Goal: Task Accomplishment & Management: Use online tool/utility

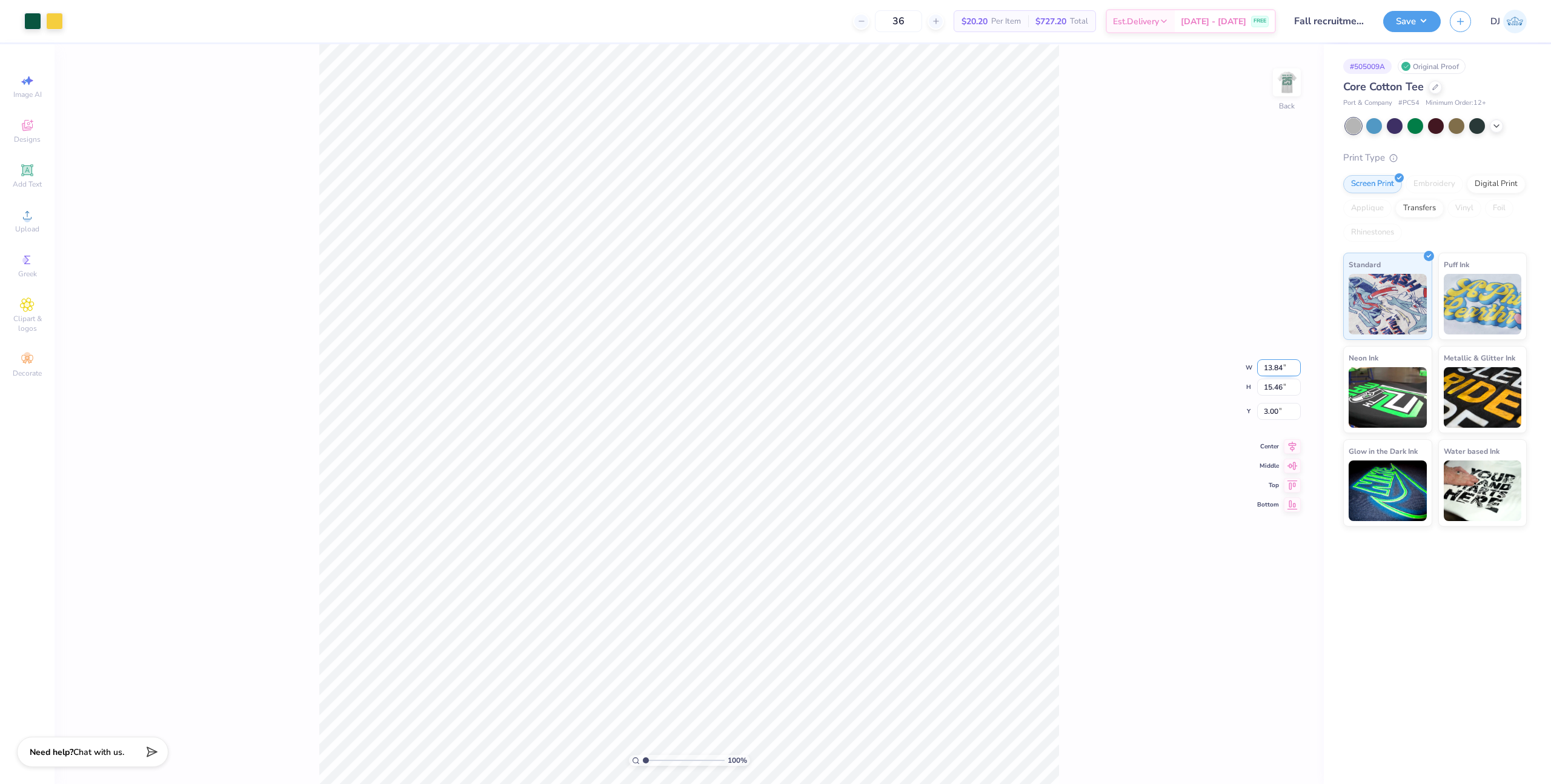
click at [1271, 364] on input "13.84" at bounding box center [1278, 367] width 43 height 17
type input "12.50"
type input "13.96"
click at [1288, 435] on icon at bounding box center [1292, 434] width 17 height 14
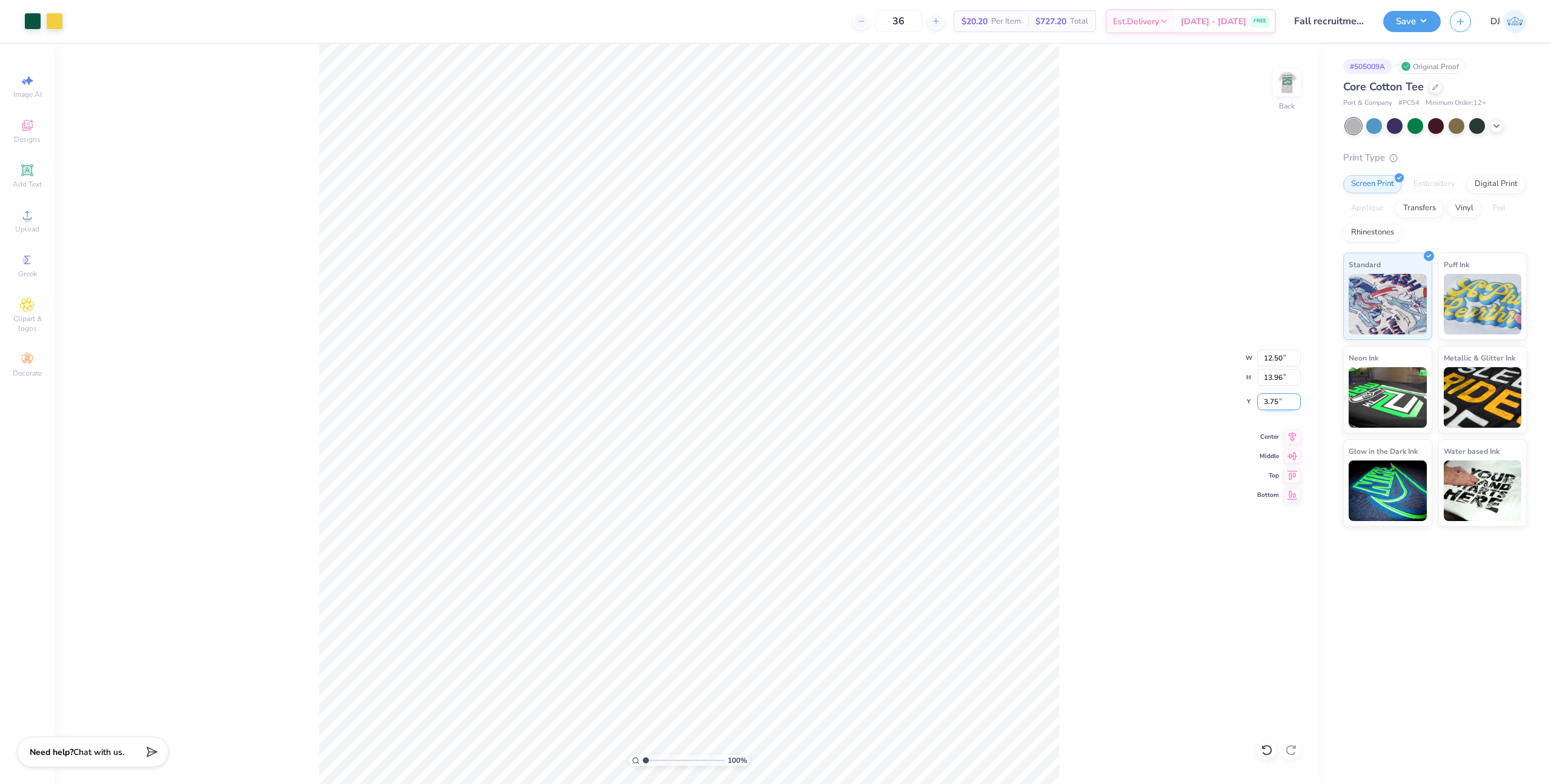
click at [1268, 405] on input "3.75" at bounding box center [1278, 401] width 43 height 17
type input "3.00"
click at [1122, 192] on div "100 % Back W 12.50 12.50 " H 13.96 13.96 " Y 3.00 3.00 " Center Middle Top Bott…" at bounding box center [689, 414] width 1269 height 740
click at [1429, 23] on button "Save" at bounding box center [1411, 19] width 57 height 21
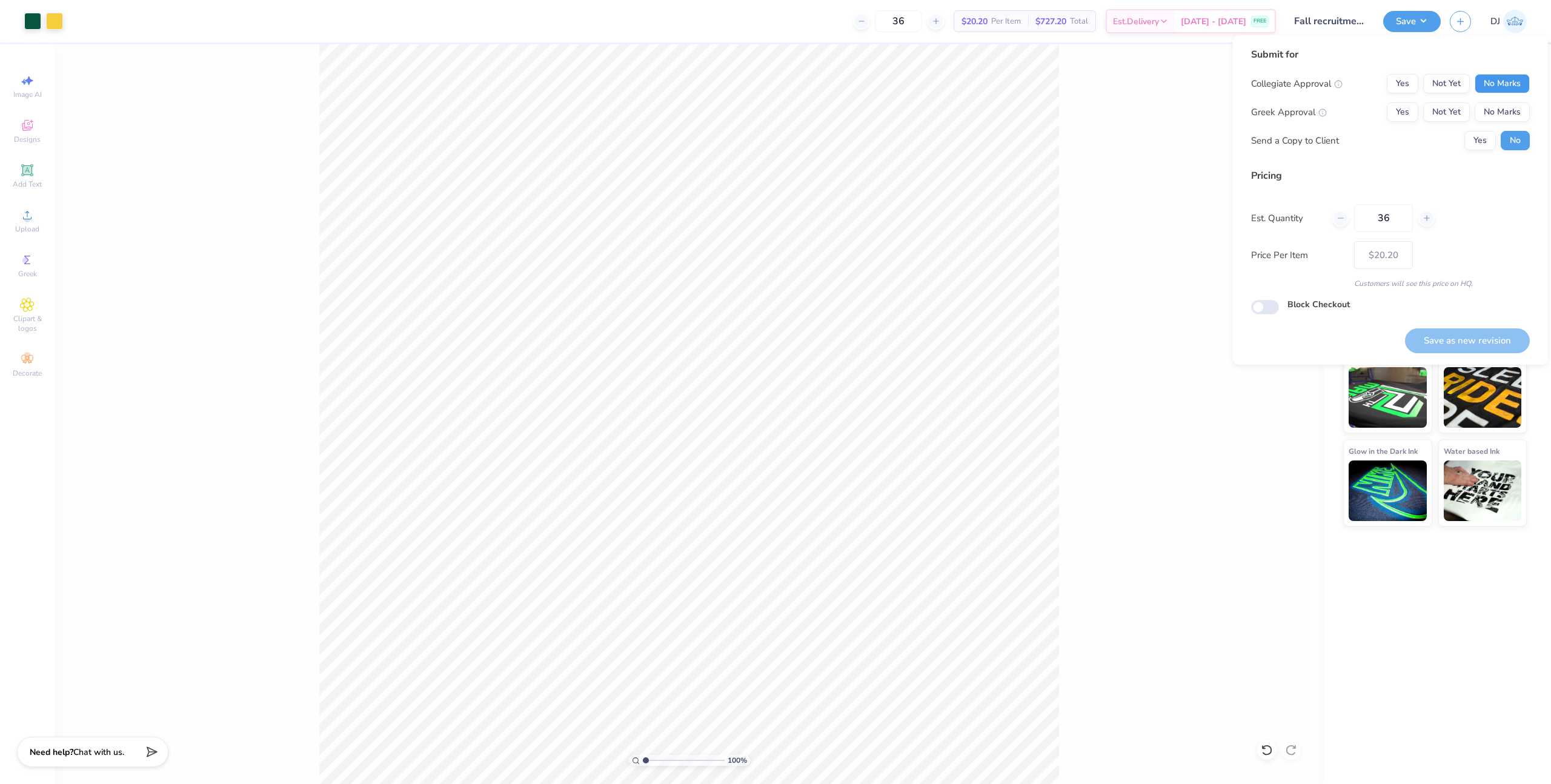
click at [1500, 88] on button "No Marks" at bounding box center [1502, 84] width 55 height 19
click at [1496, 107] on button "No Marks" at bounding box center [1502, 112] width 55 height 19
click at [1461, 338] on button "Save as new revision" at bounding box center [1467, 341] width 125 height 25
type input "$20.20"
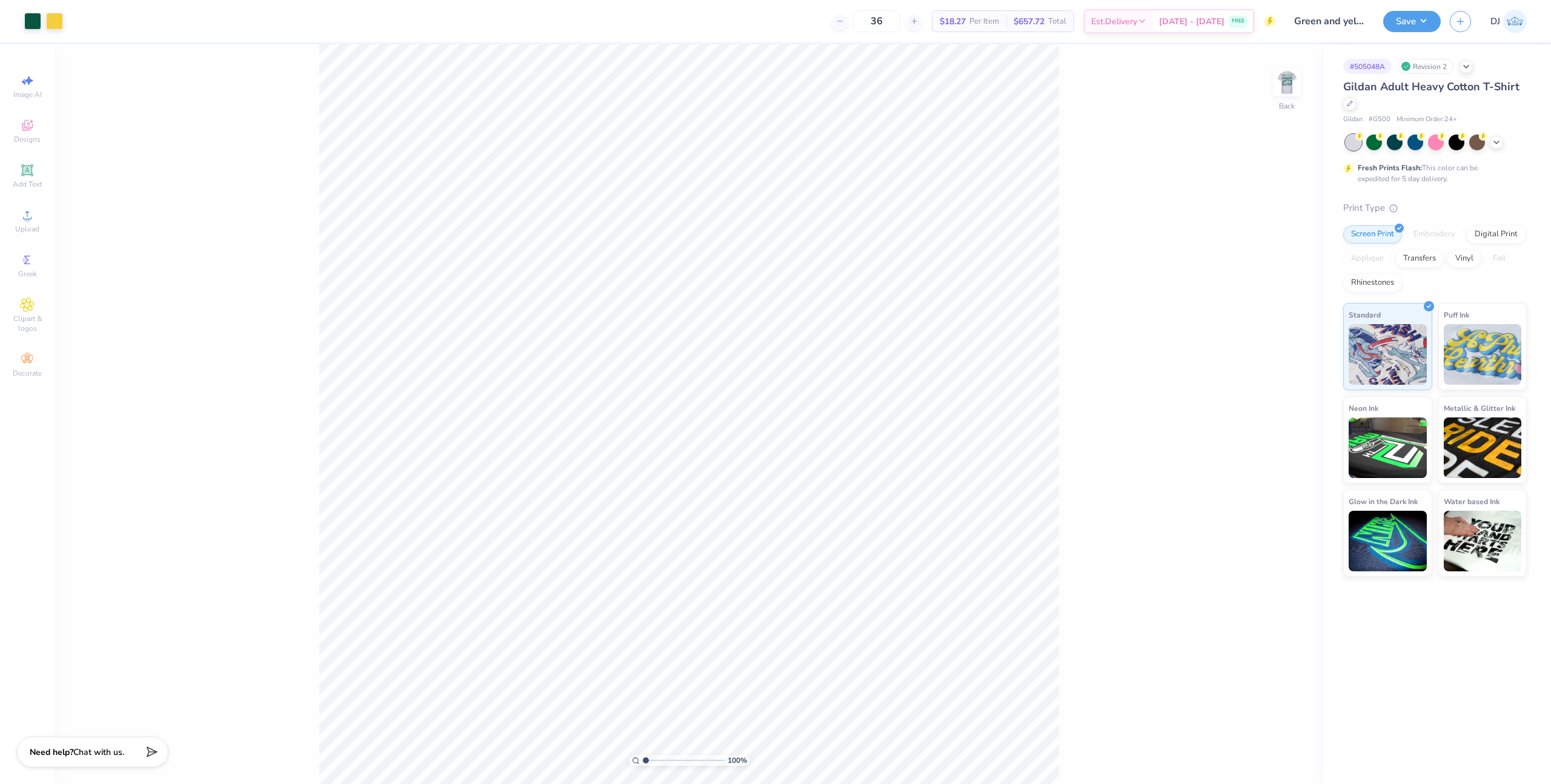
click at [372, 27] on div "Art colors 36 $18.27 Per Item $657.72 Total Est. Delivery [DATE] - [DATE] FREE …" at bounding box center [776, 392] width 1551 height 784
click at [1276, 366] on input "13.08" at bounding box center [1278, 367] width 43 height 17
type input "12.50"
type input "13.88"
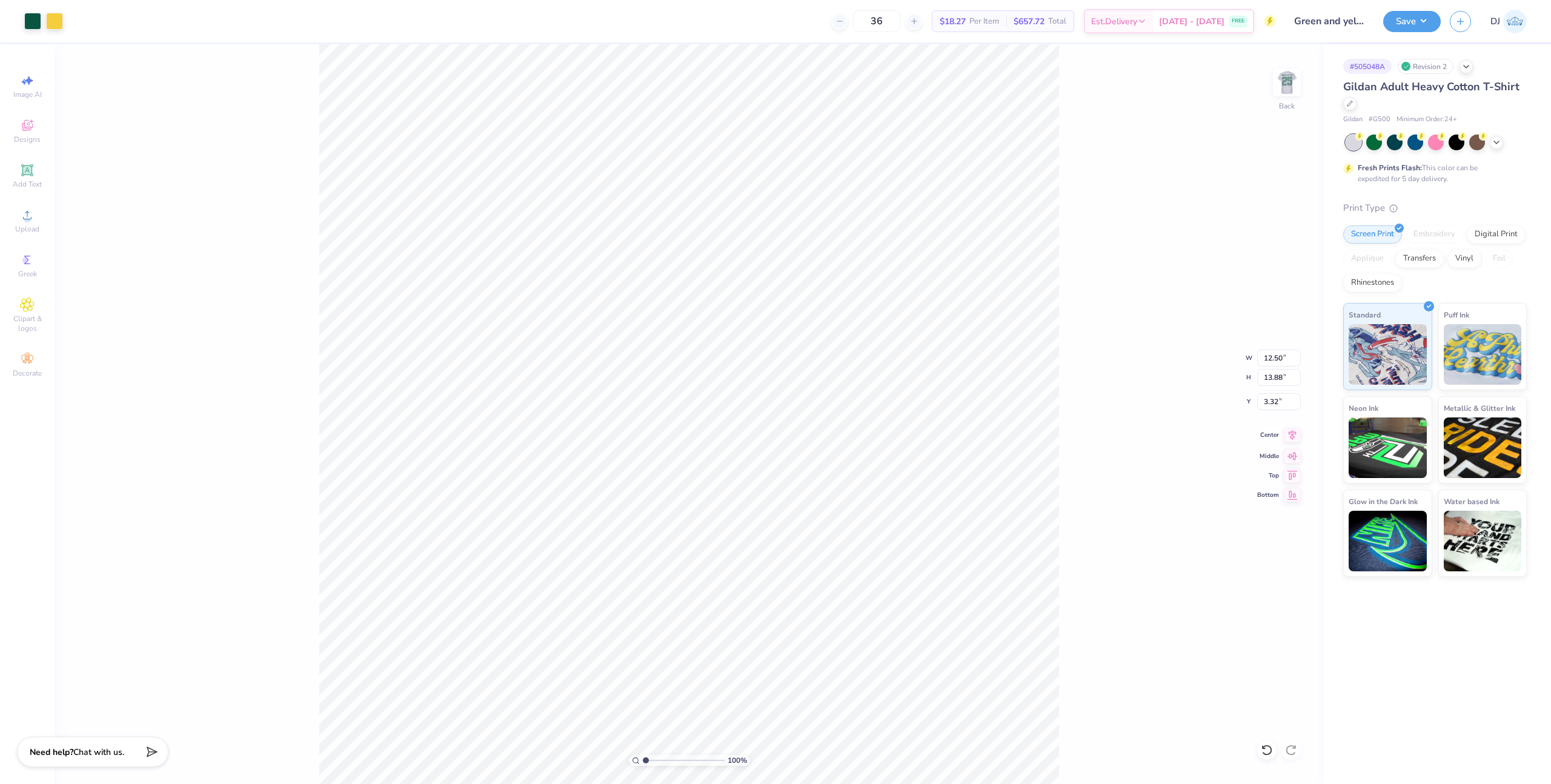
click at [1287, 435] on icon at bounding box center [1292, 434] width 17 height 14
click at [1267, 396] on input "3.32" at bounding box center [1278, 401] width 43 height 17
type input "3.00"
click at [1403, 24] on button "Save" at bounding box center [1411, 19] width 57 height 21
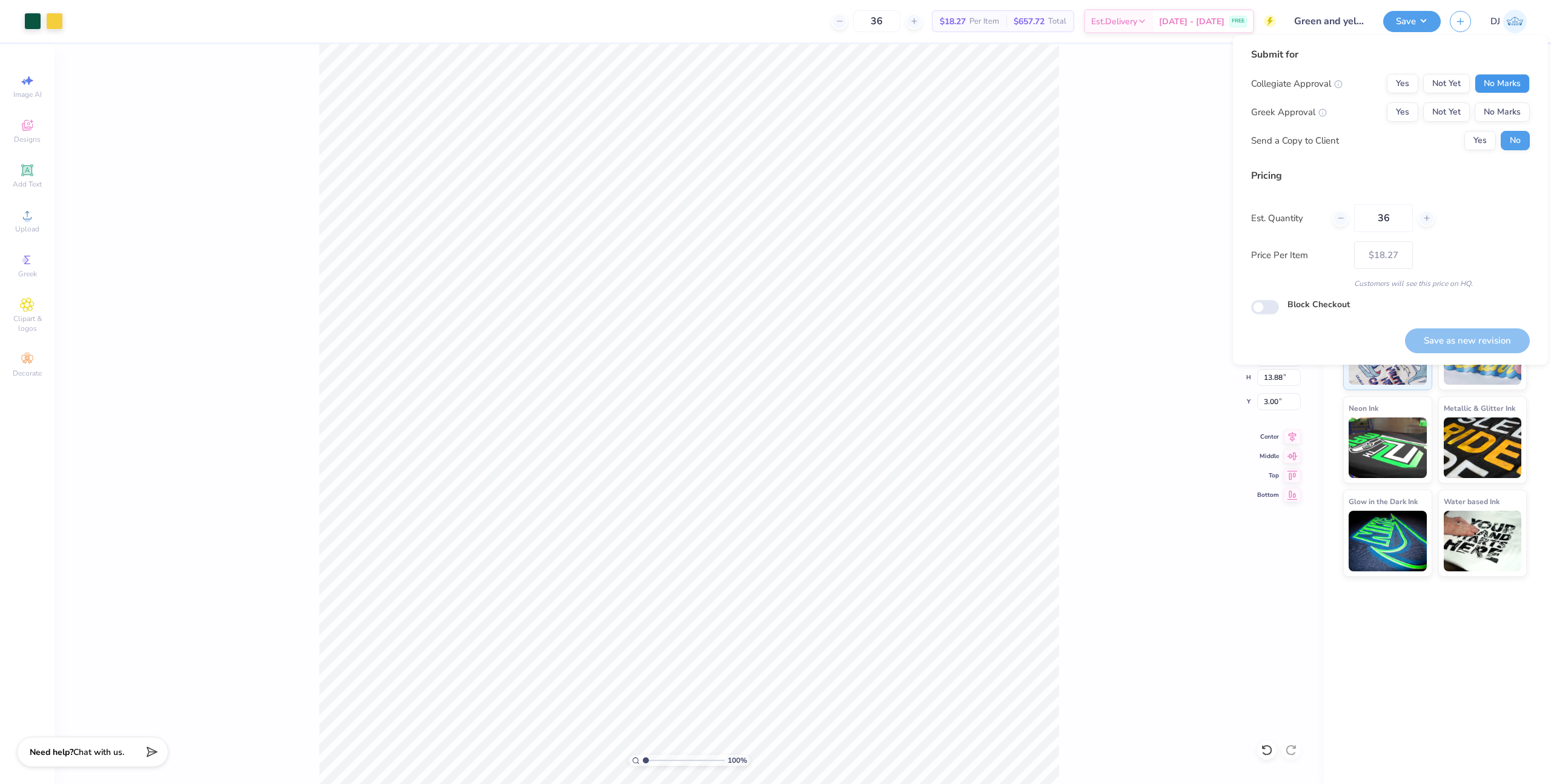
click at [1505, 85] on button "No Marks" at bounding box center [1502, 84] width 55 height 19
click at [1500, 103] on button "No Marks" at bounding box center [1502, 112] width 55 height 19
click at [1492, 344] on button "Save as new revision" at bounding box center [1467, 341] width 125 height 25
type input "$18.27"
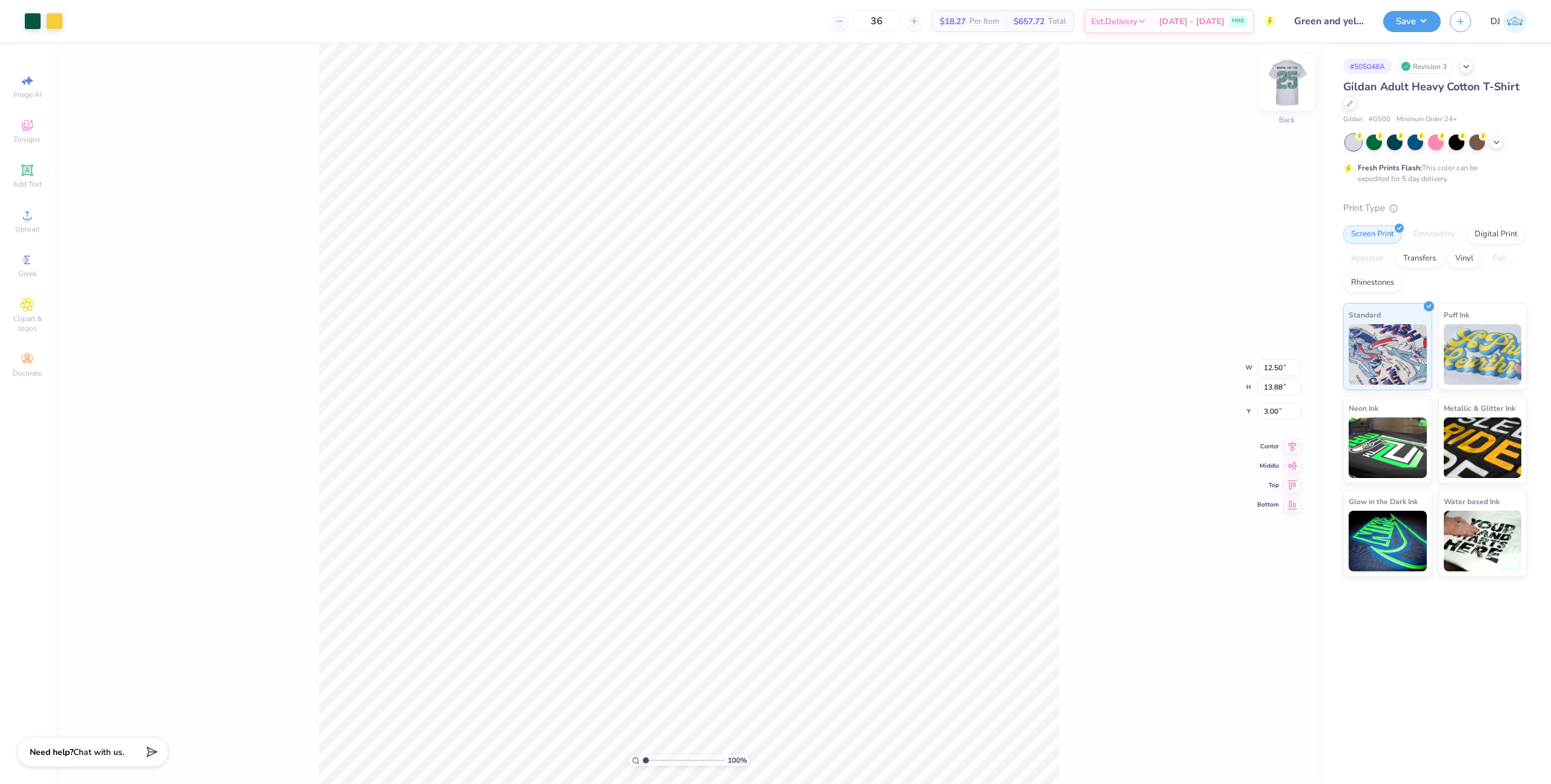
click at [1292, 82] on img at bounding box center [1287, 82] width 49 height 49
click at [1268, 367] on input "13.55" at bounding box center [1278, 367] width 43 height 17
type input "12.50"
type input "13.34"
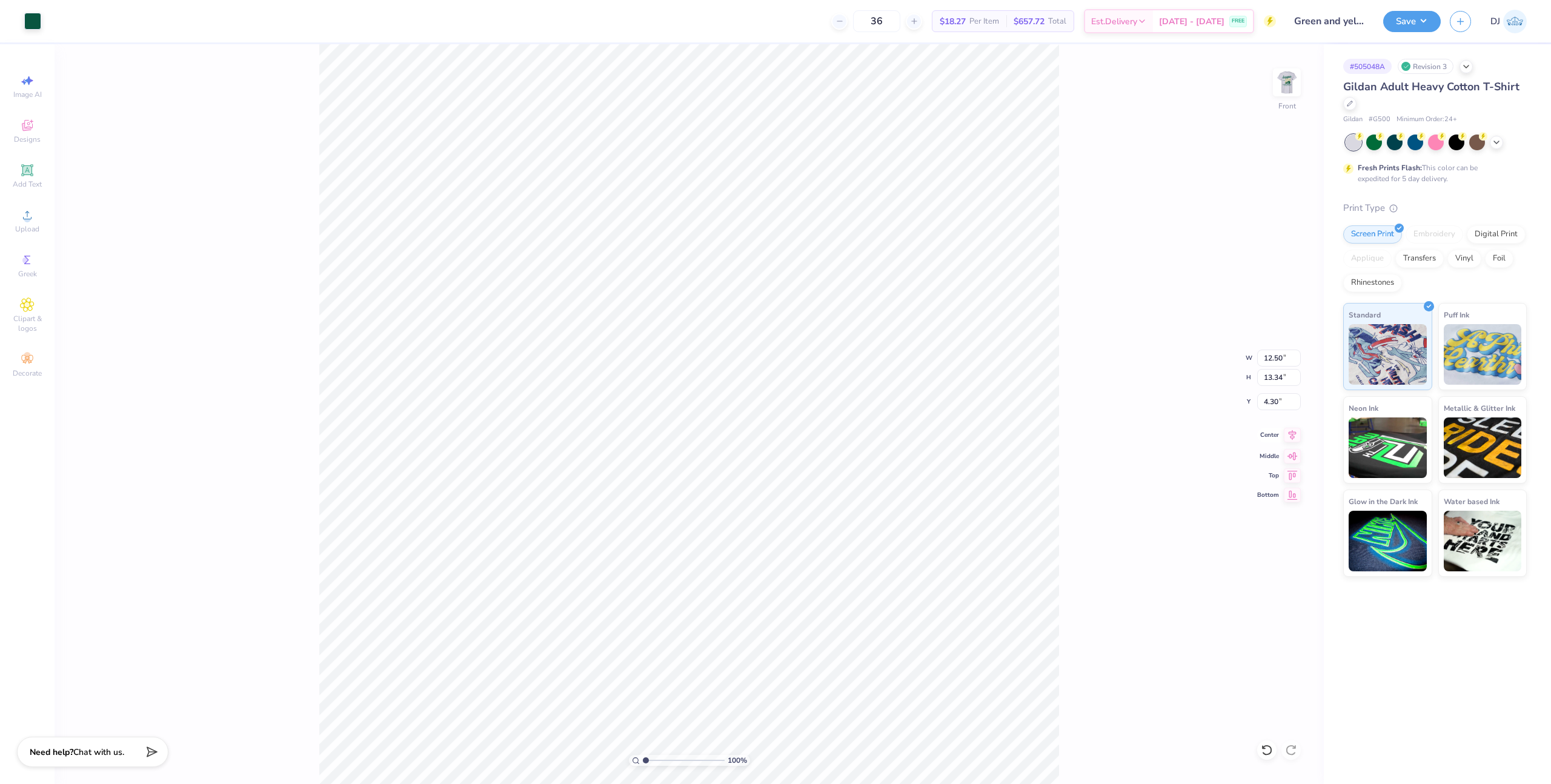
click at [1290, 433] on icon at bounding box center [1292, 435] width 8 height 11
click at [1276, 408] on input "4.30" at bounding box center [1278, 401] width 43 height 17
click at [1275, 407] on input "4.30" at bounding box center [1278, 401] width 43 height 17
click at [1276, 407] on input "4.30" at bounding box center [1278, 401] width 43 height 17
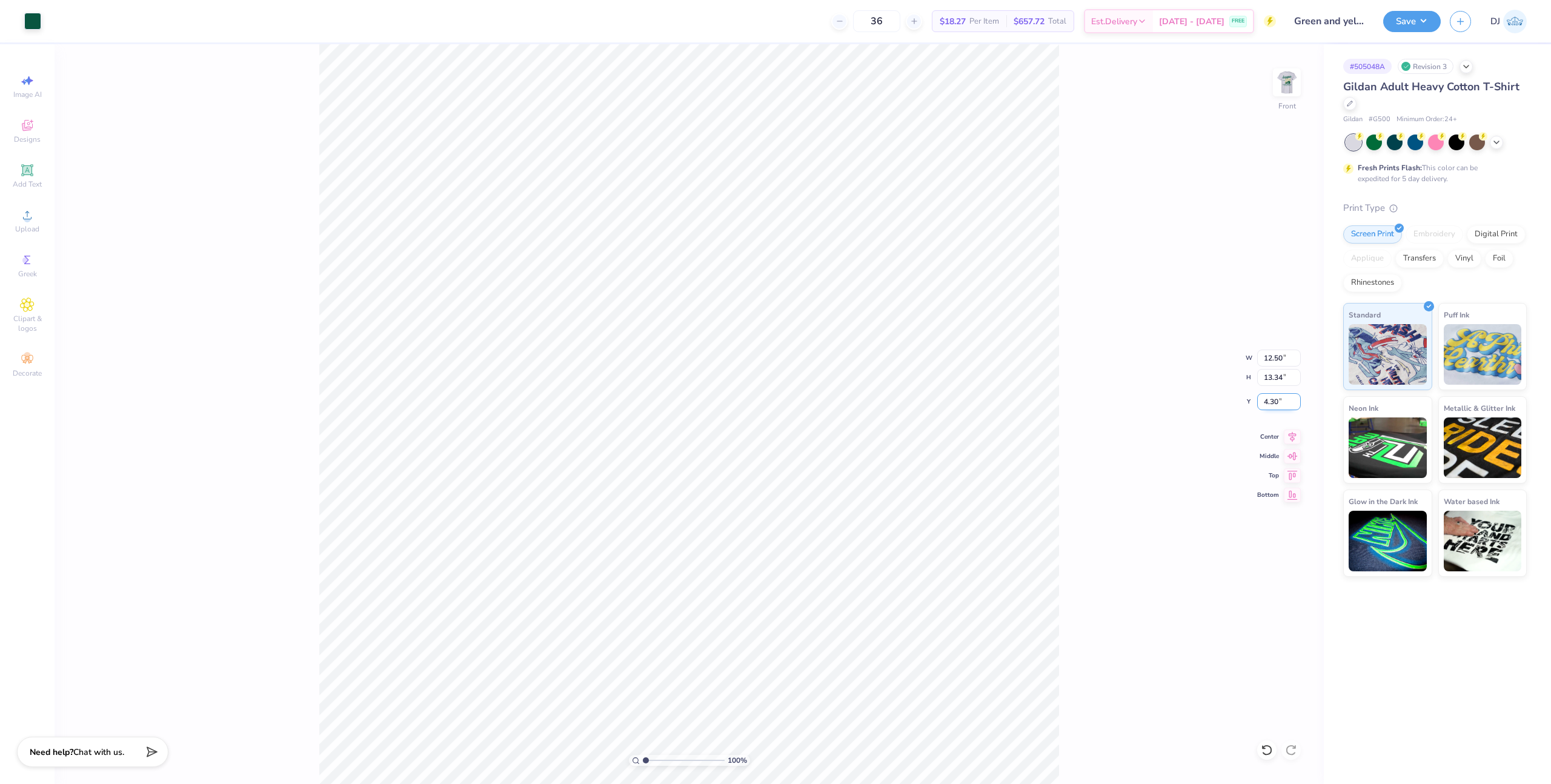
click at [1275, 404] on input "4.30" at bounding box center [1278, 401] width 43 height 17
type input "3.00"
click at [1415, 22] on button "Save" at bounding box center [1411, 19] width 57 height 21
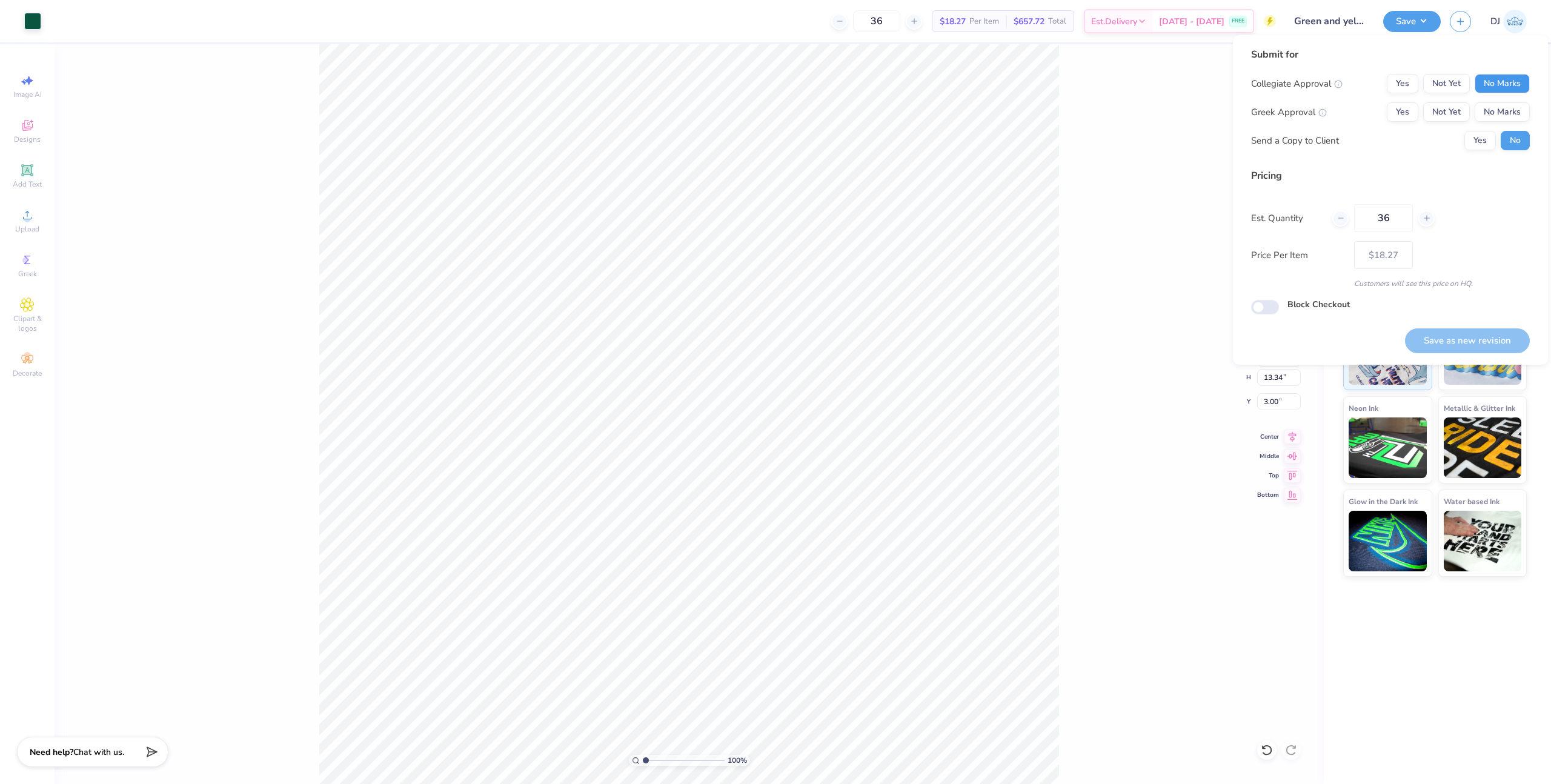
click at [1504, 79] on button "No Marks" at bounding box center [1502, 84] width 55 height 19
click at [1497, 115] on button "No Marks" at bounding box center [1502, 112] width 55 height 19
click at [1471, 343] on button "Save as new revision" at bounding box center [1467, 341] width 125 height 25
type input "$18.27"
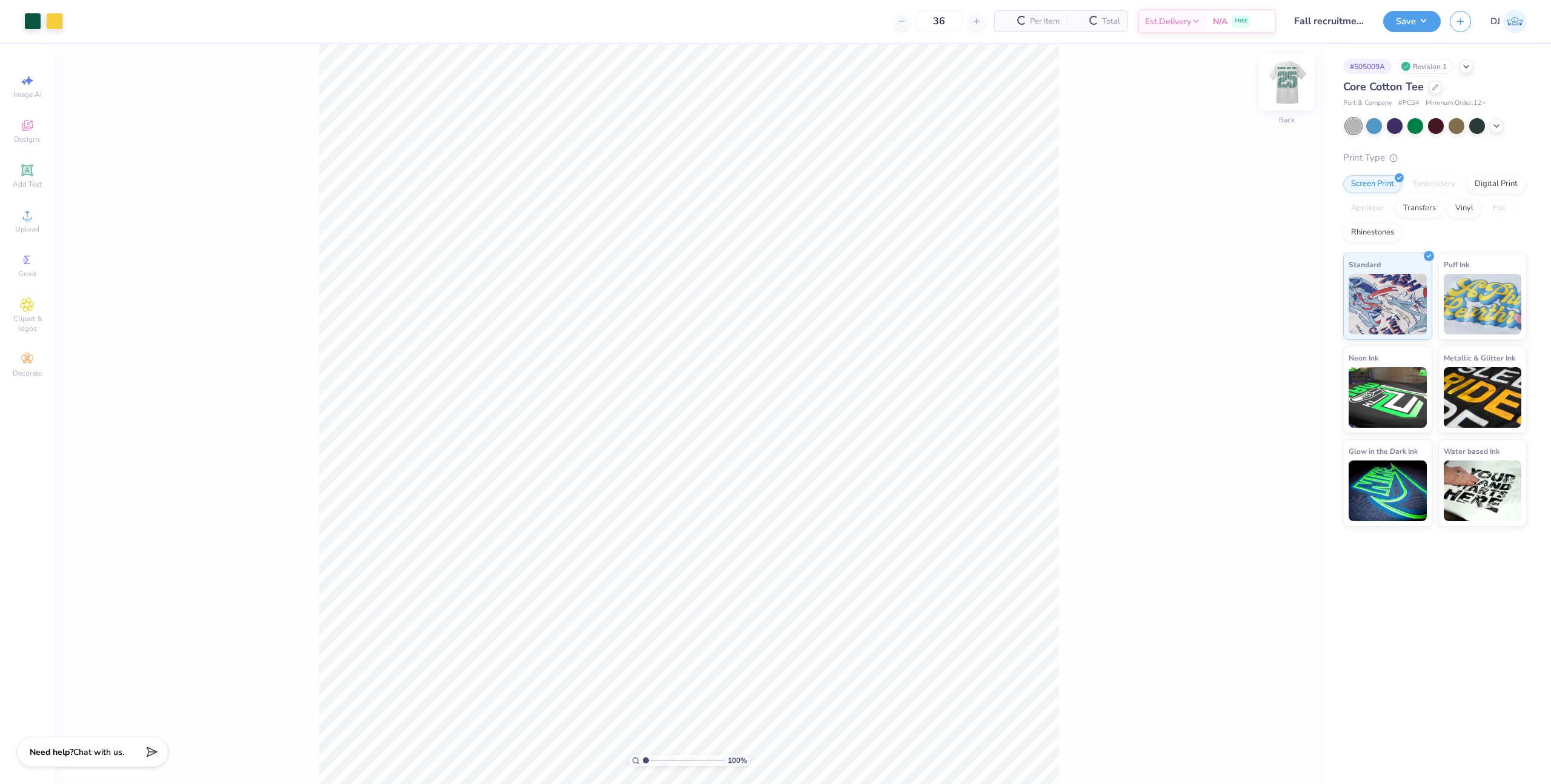
click at [1284, 85] on img at bounding box center [1287, 82] width 49 height 49
click at [1273, 373] on input "13.23" at bounding box center [1278, 367] width 43 height 17
type input "12.50"
type input "13.32"
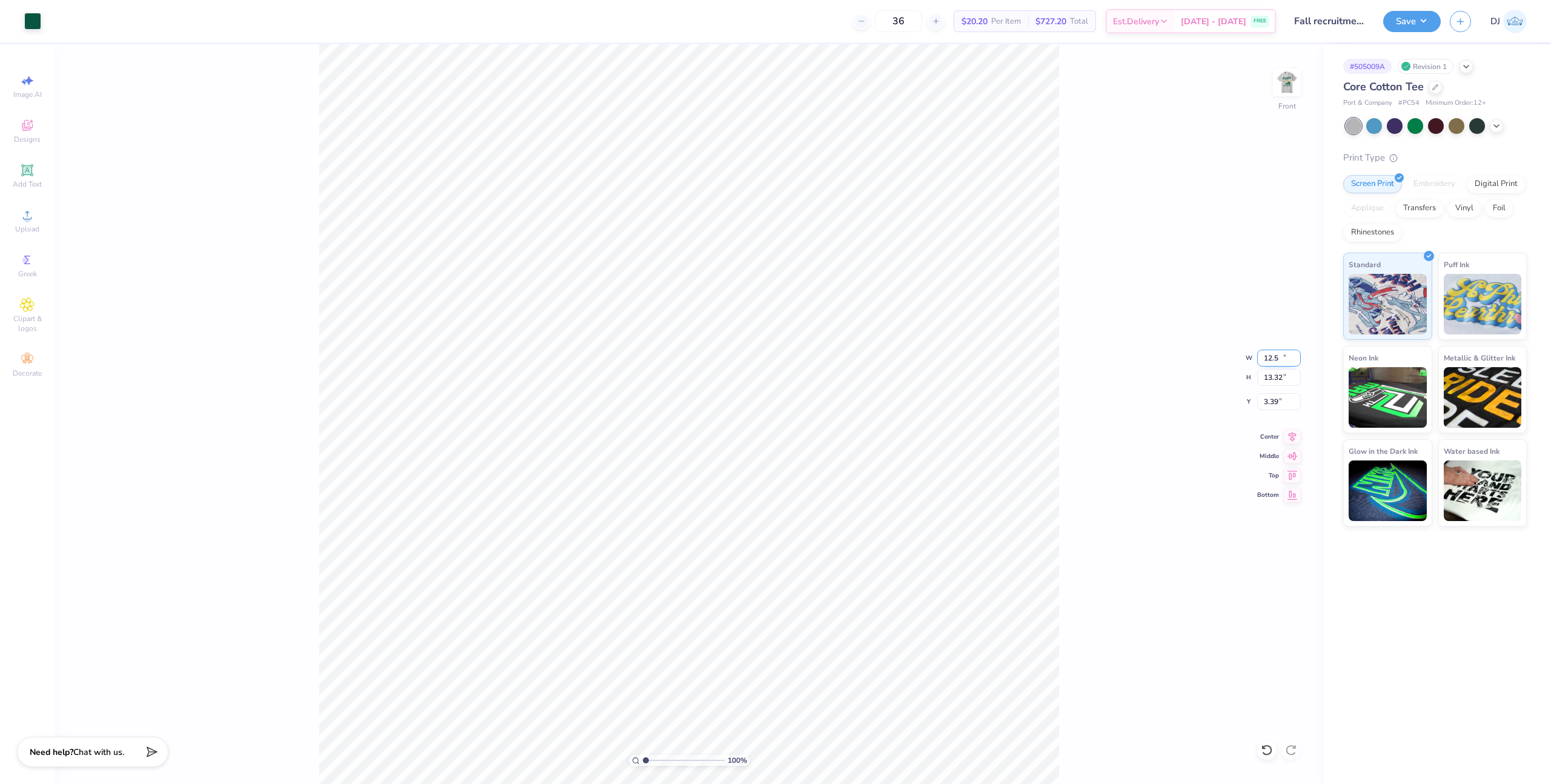
type input "3.39"
click at [1274, 403] on input "3.39" at bounding box center [1278, 401] width 43 height 17
click at [1274, 402] on input "3.39" at bounding box center [1278, 401] width 43 height 17
type input "3.00"
click at [1407, 26] on button "Save" at bounding box center [1411, 19] width 57 height 21
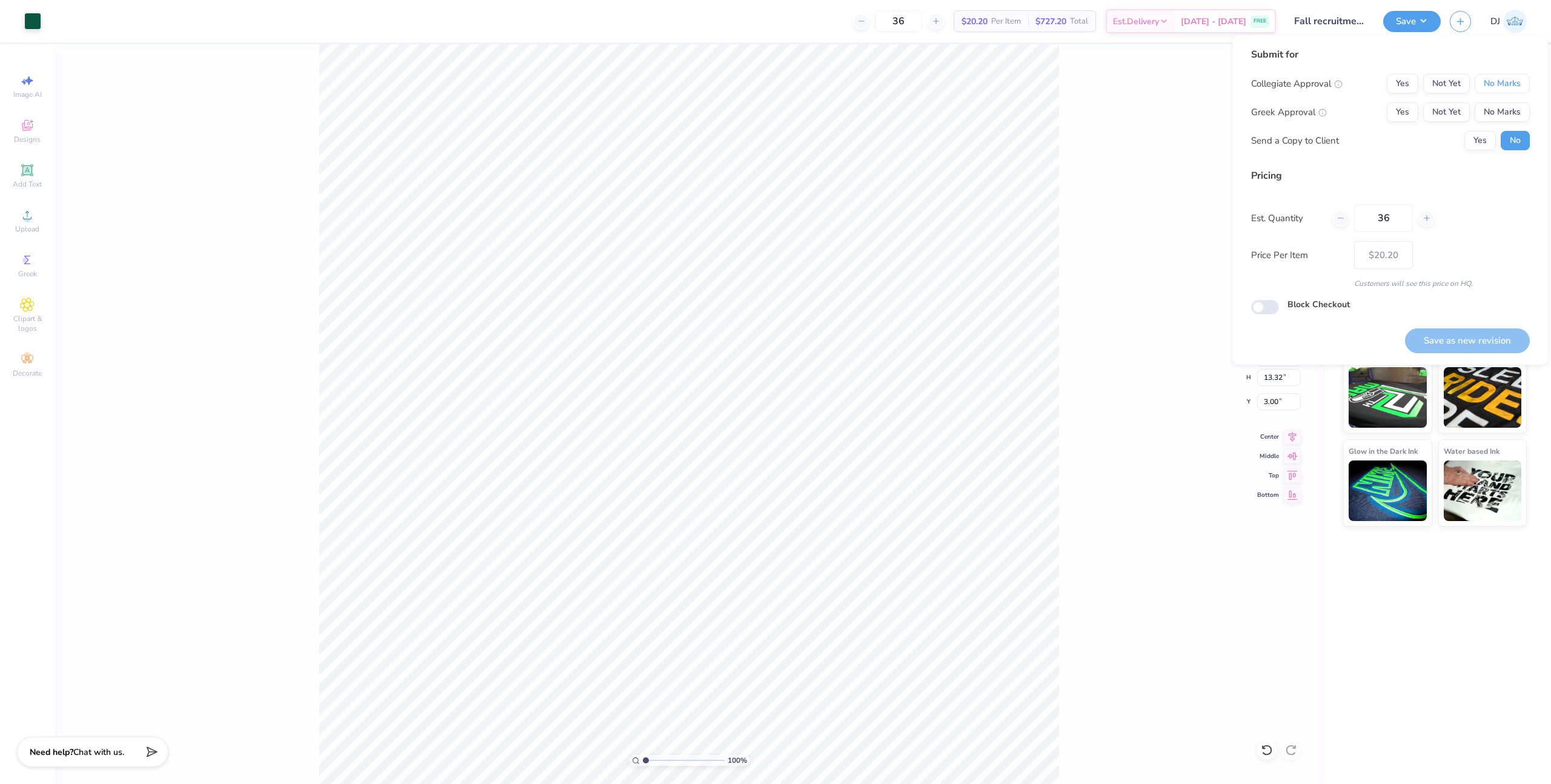
click at [1500, 89] on button "No Marks" at bounding box center [1502, 84] width 55 height 19
click at [1502, 105] on button "No Marks" at bounding box center [1502, 112] width 55 height 19
click at [1479, 335] on button "Save as new revision" at bounding box center [1467, 341] width 125 height 25
type input "$20.20"
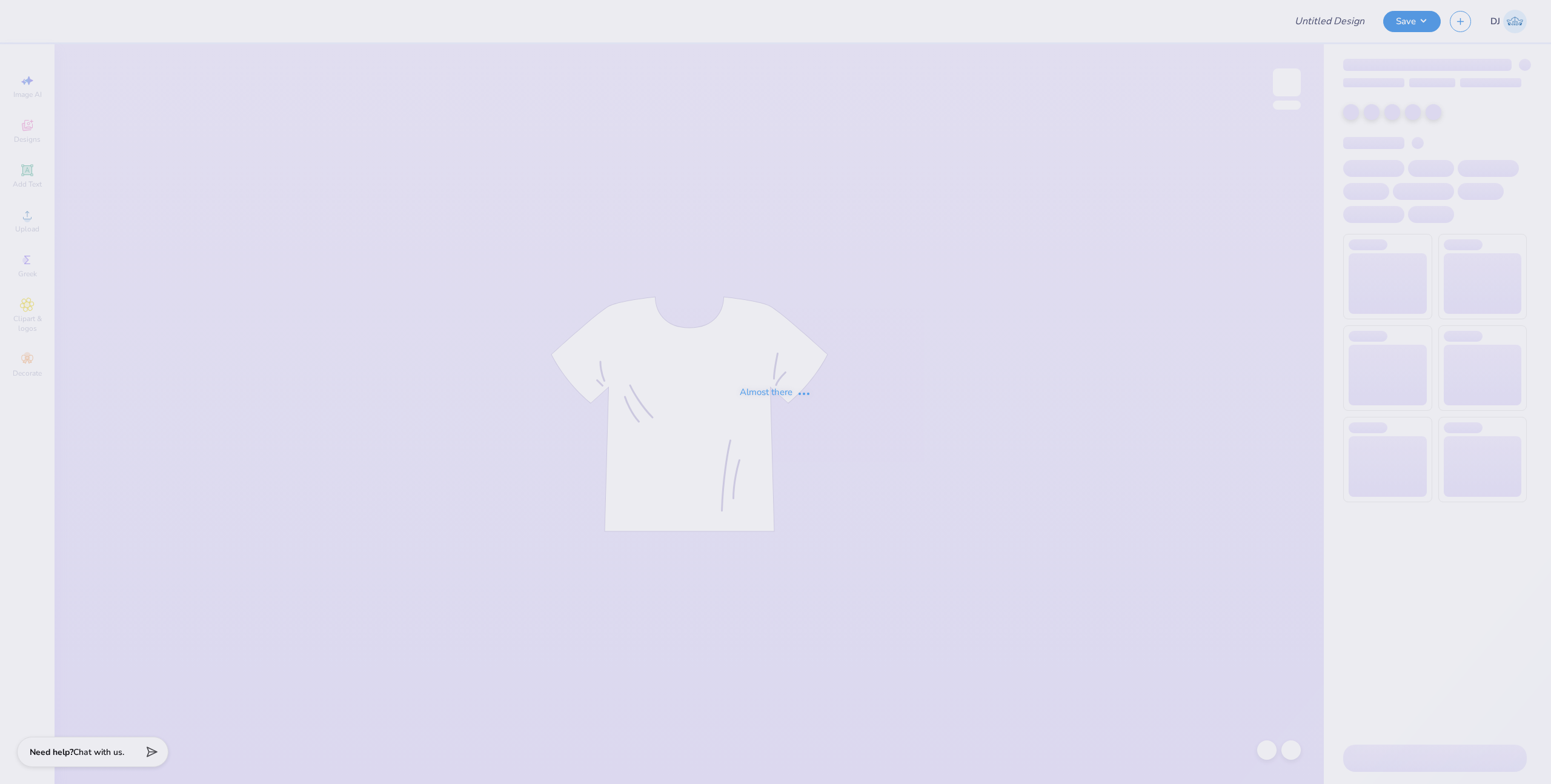
type input "Sweatshirts - American Marketing Association at The University o"
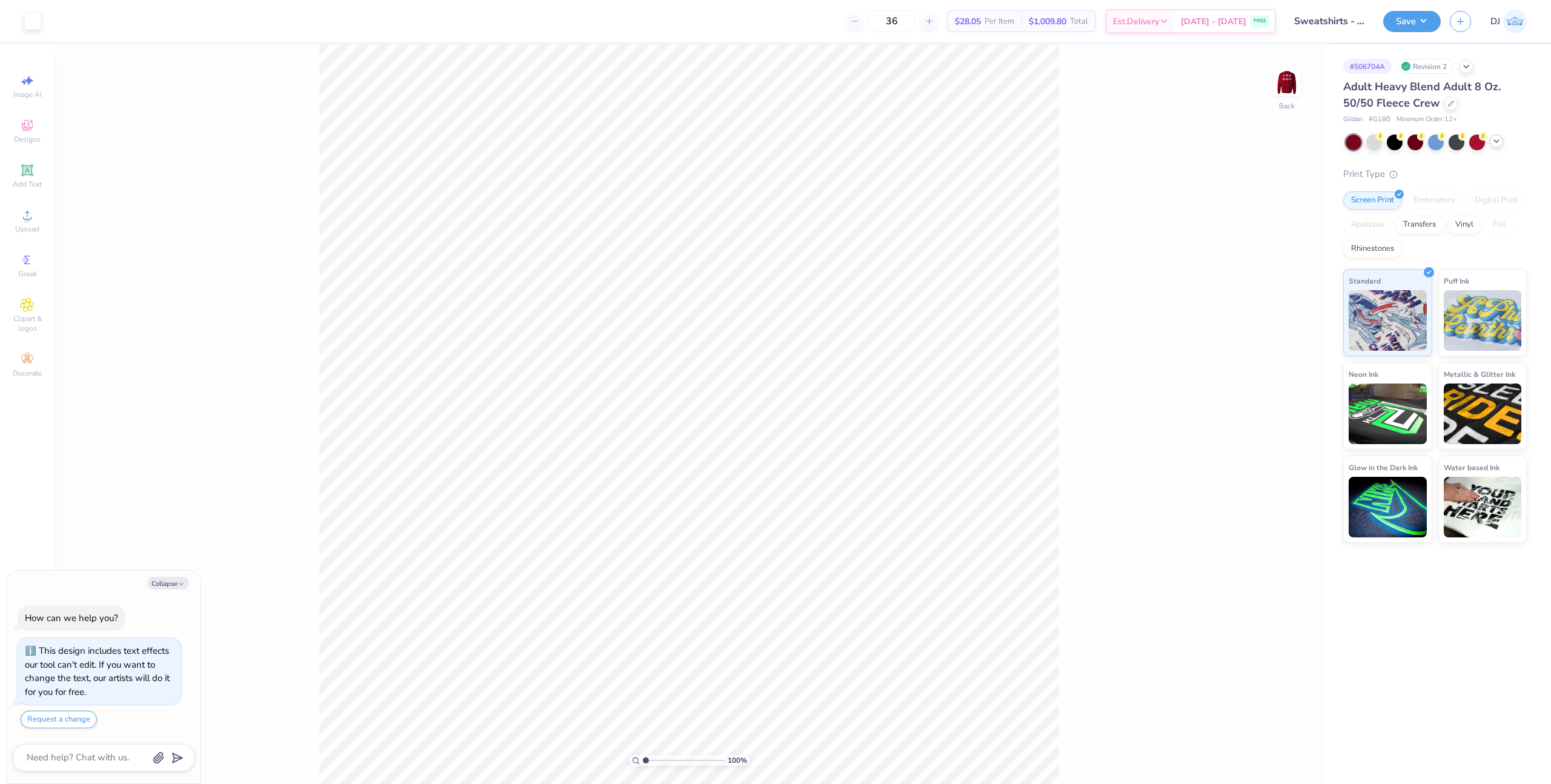
click at [1501, 141] on icon at bounding box center [1496, 140] width 10 height 10
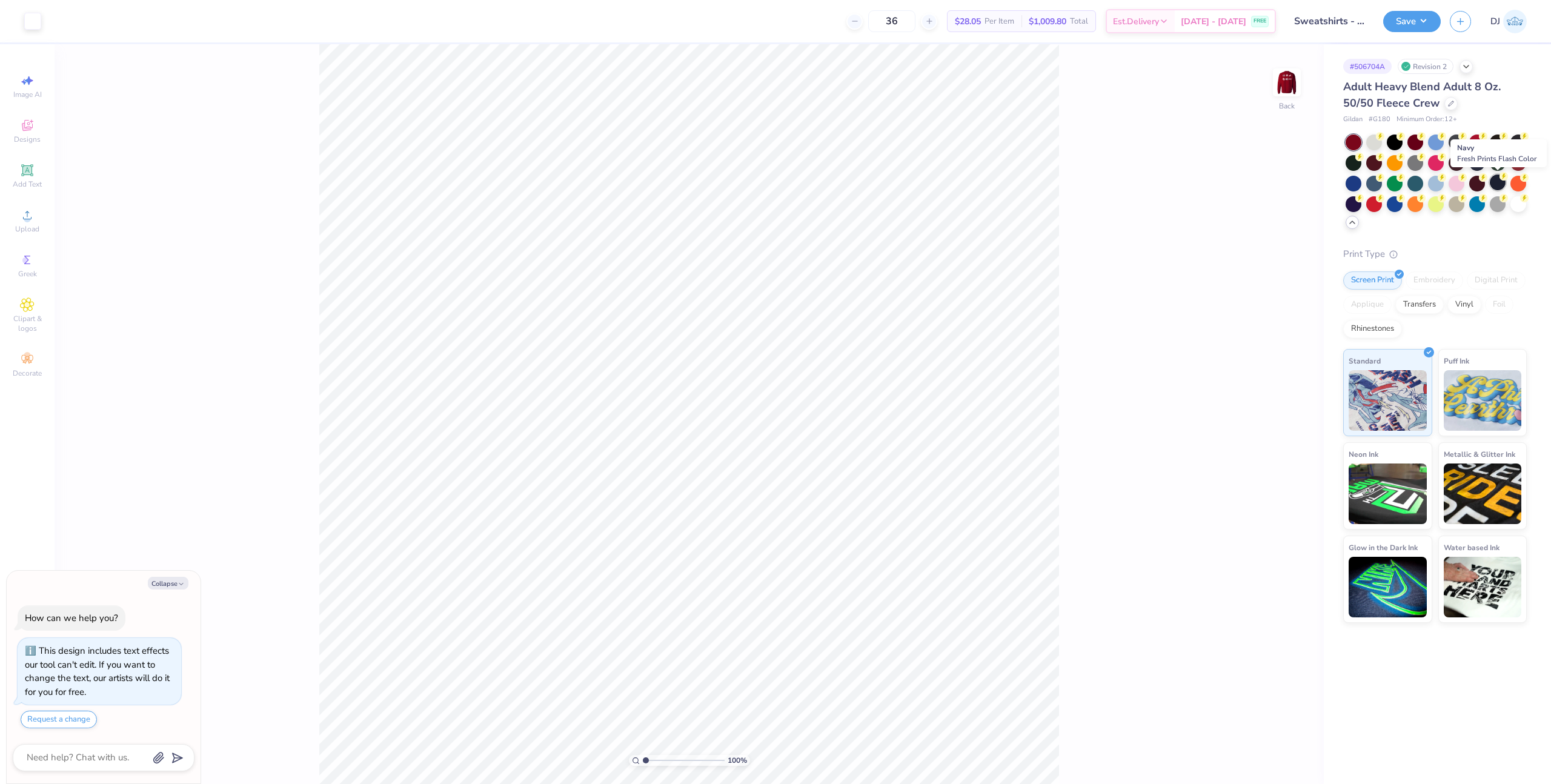
click at [1496, 184] on div at bounding box center [1498, 183] width 16 height 16
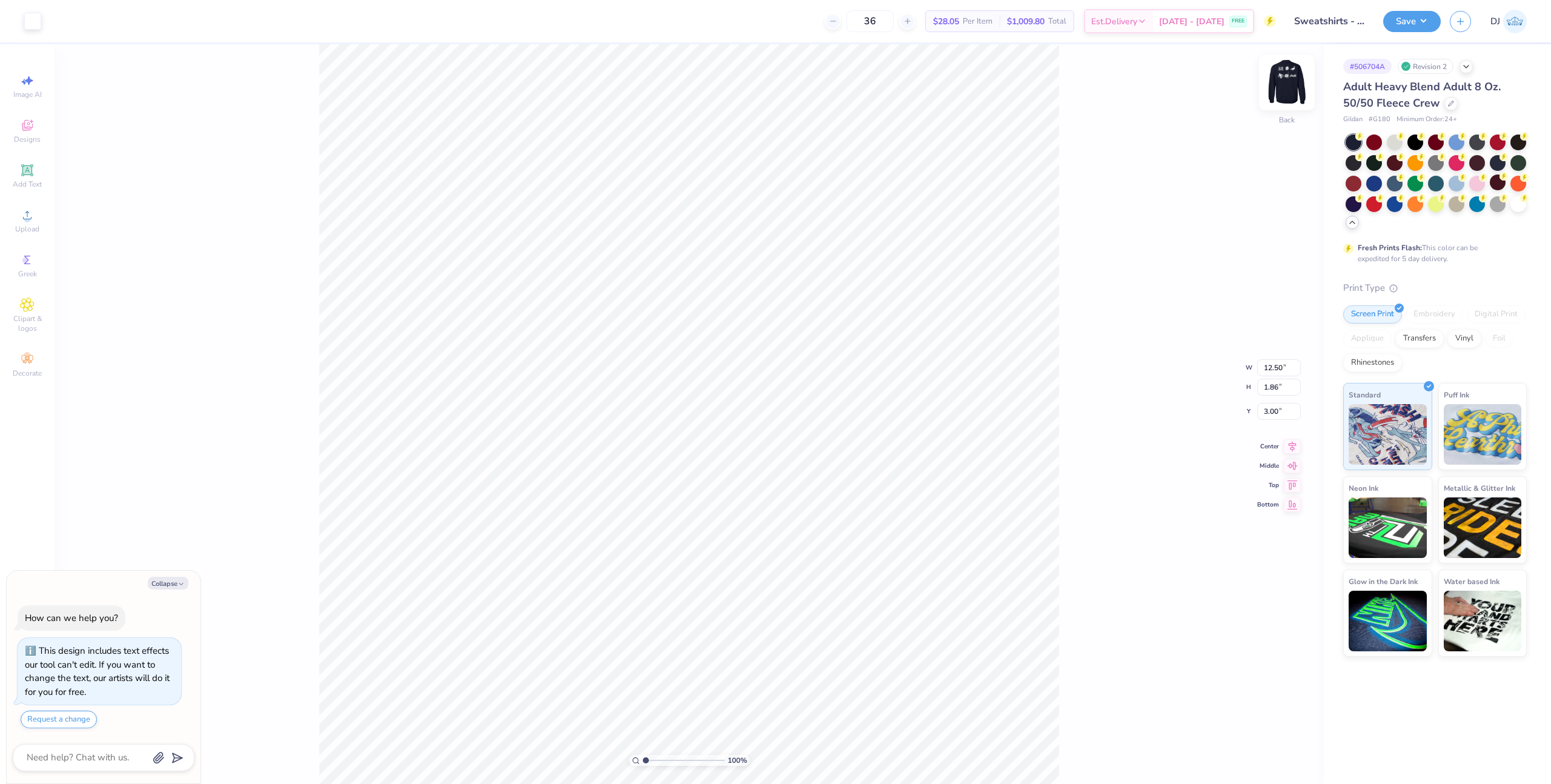
click at [1294, 84] on img at bounding box center [1287, 82] width 49 height 49
click at [1288, 92] on img at bounding box center [1287, 82] width 49 height 49
click at [1284, 82] on img at bounding box center [1287, 82] width 49 height 49
click at [22, 174] on icon at bounding box center [27, 170] width 14 height 14
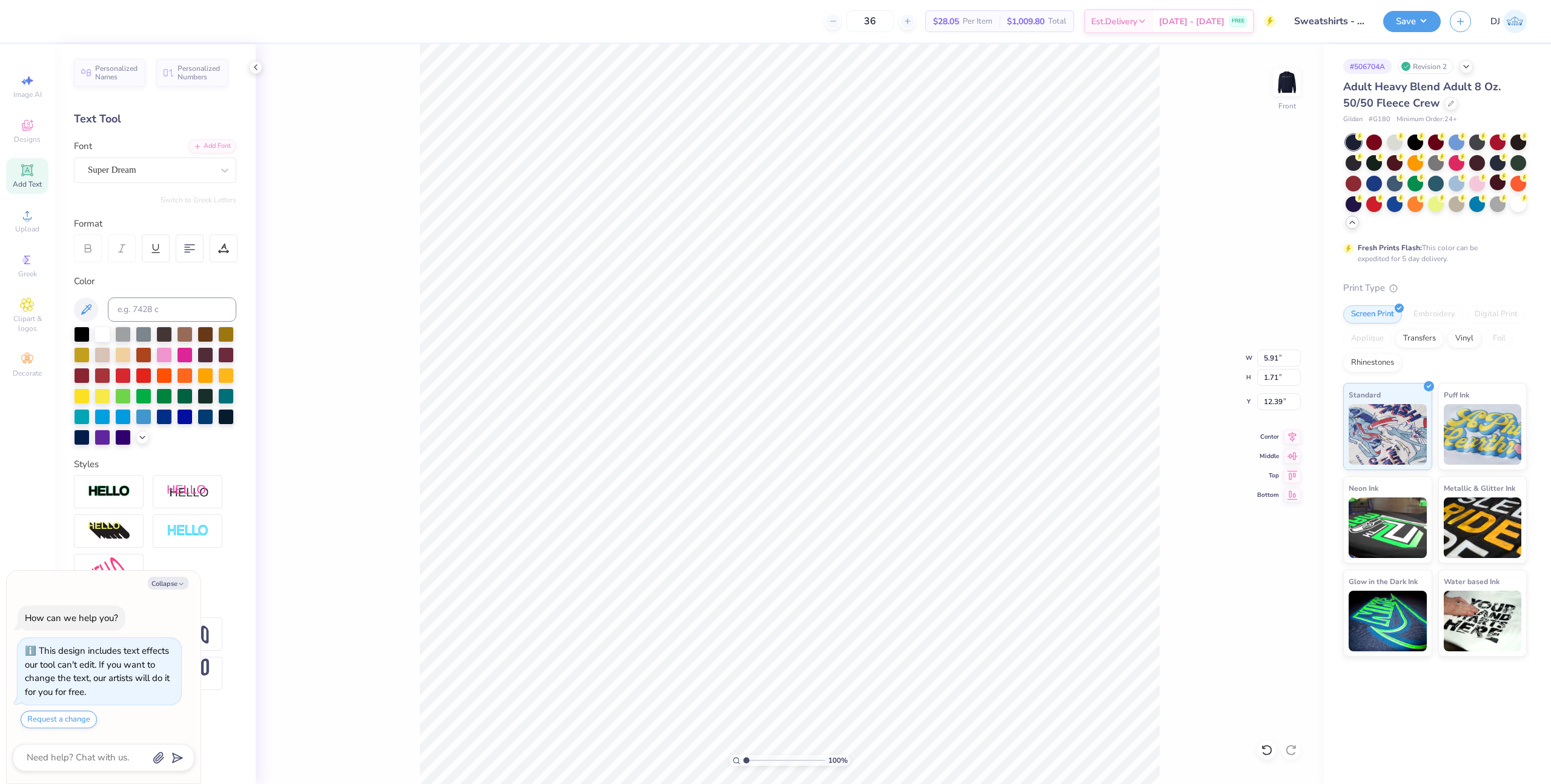
type textarea "x"
paste textarea "where marketers become leaders"
type textarea "where marketers become leaders"
type textarea "x"
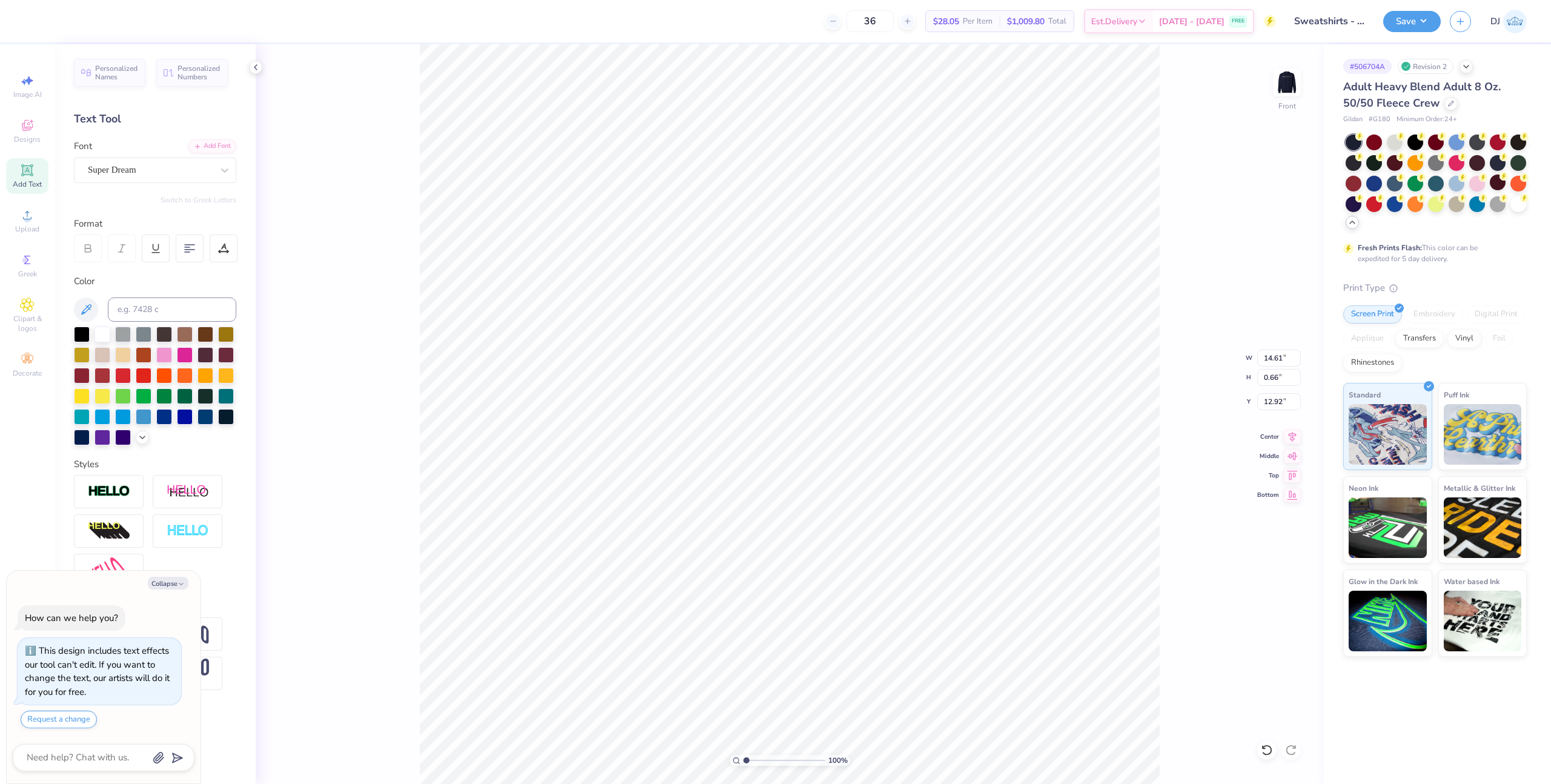
type input "12.79"
type input "0.57"
type input "13.00"
type textarea "x"
type input "12.20"
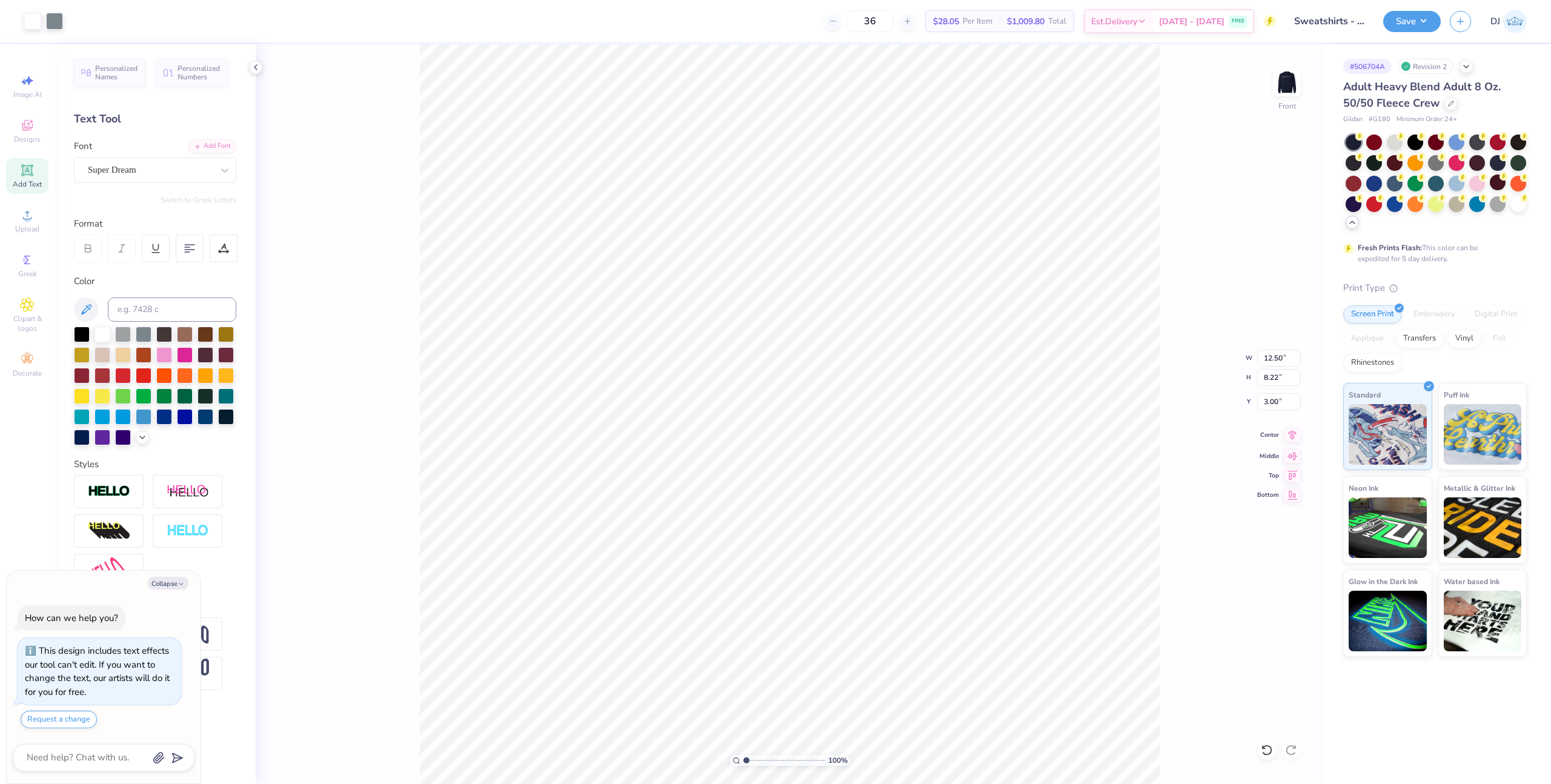
click at [1294, 433] on icon at bounding box center [1292, 435] width 8 height 11
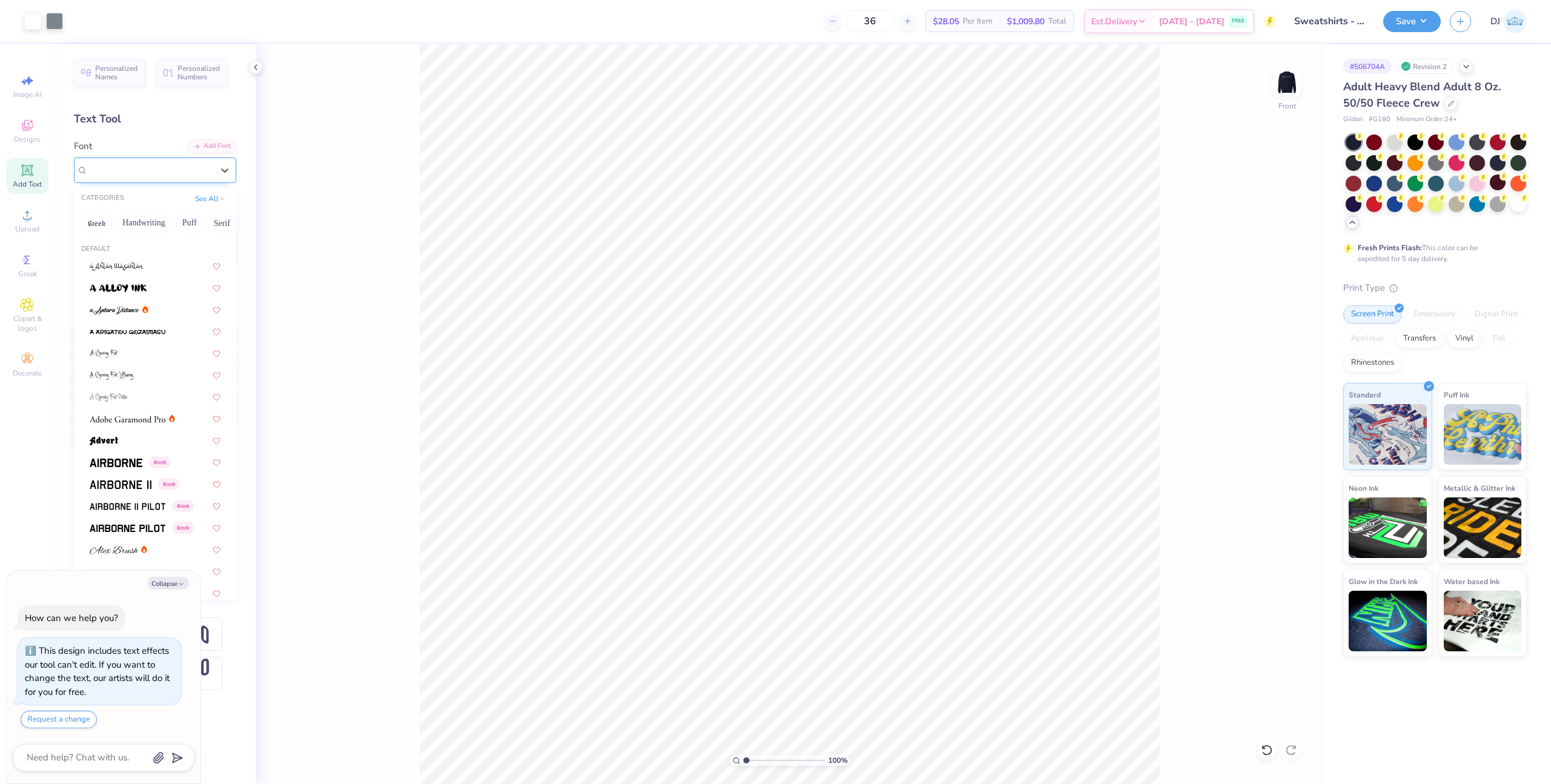
click at [196, 180] on div "Super Dream" at bounding box center [155, 170] width 163 height 26
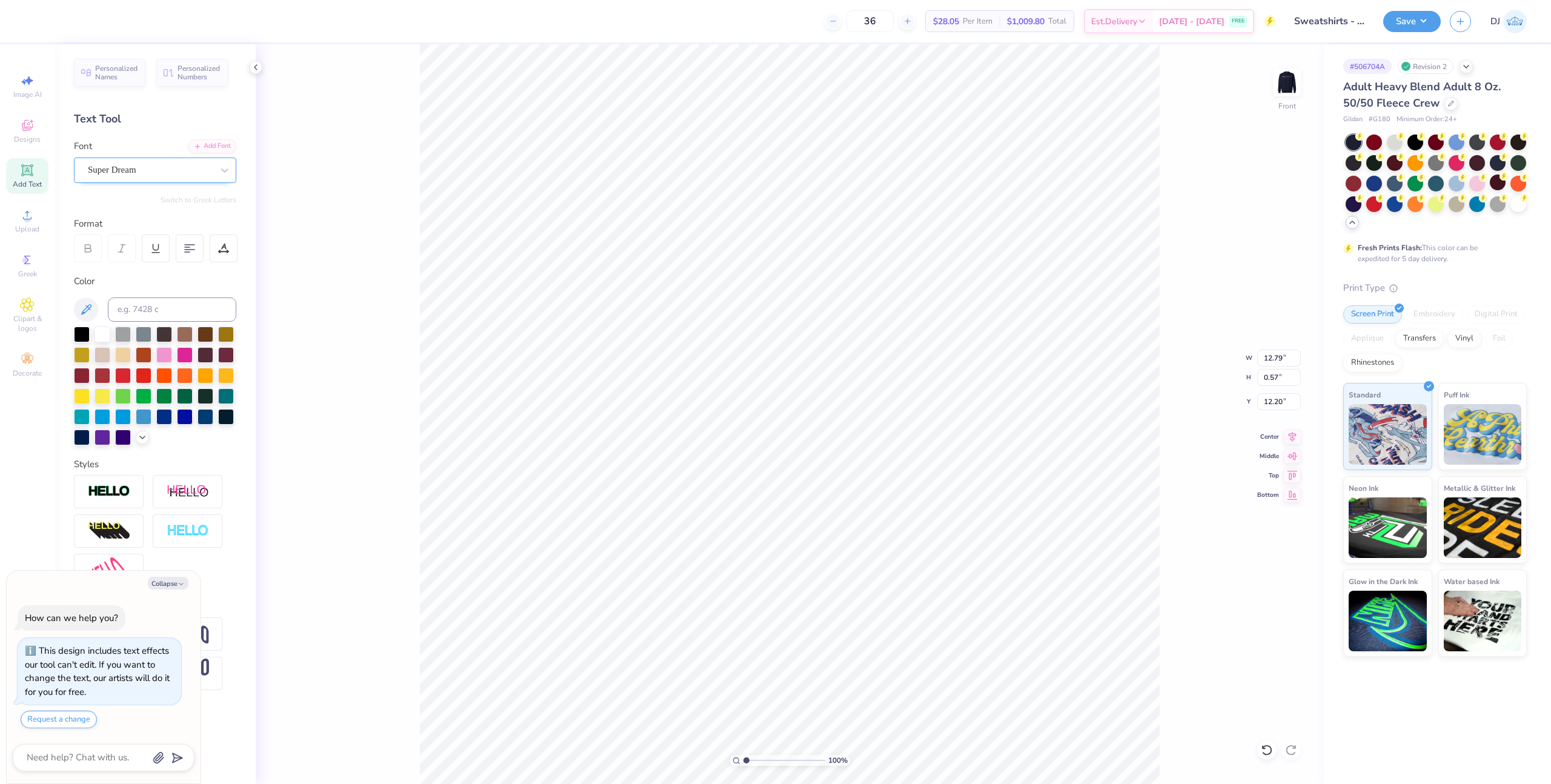
click at [157, 176] on div "Super Dream" at bounding box center [150, 170] width 127 height 19
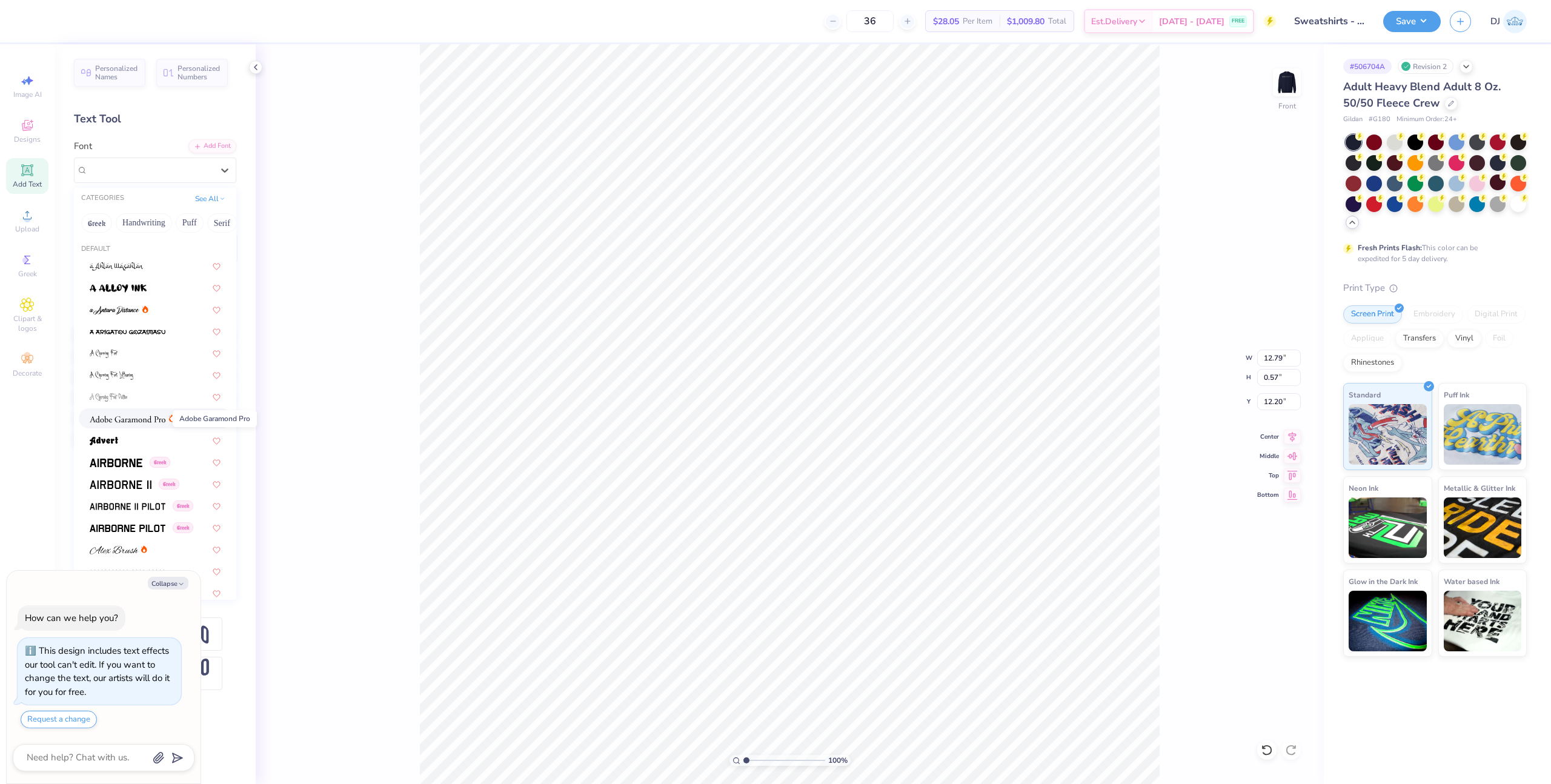
click at [141, 418] on img at bounding box center [128, 419] width 76 height 9
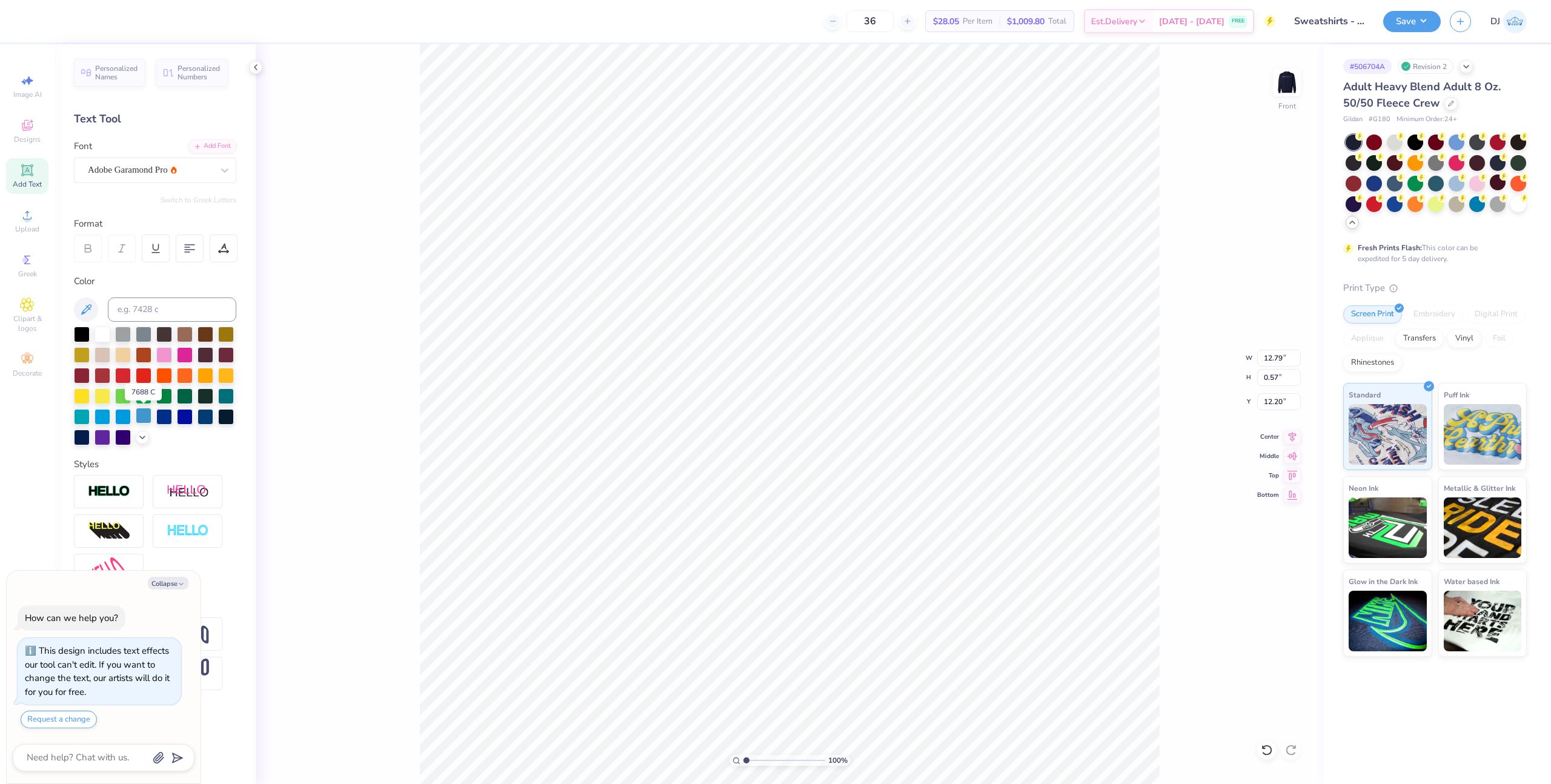
type textarea "x"
type input "10.10"
type input "0.60"
type input "12.19"
click at [90, 172] on div "Adobe Garamond Pro" at bounding box center [150, 170] width 127 height 19
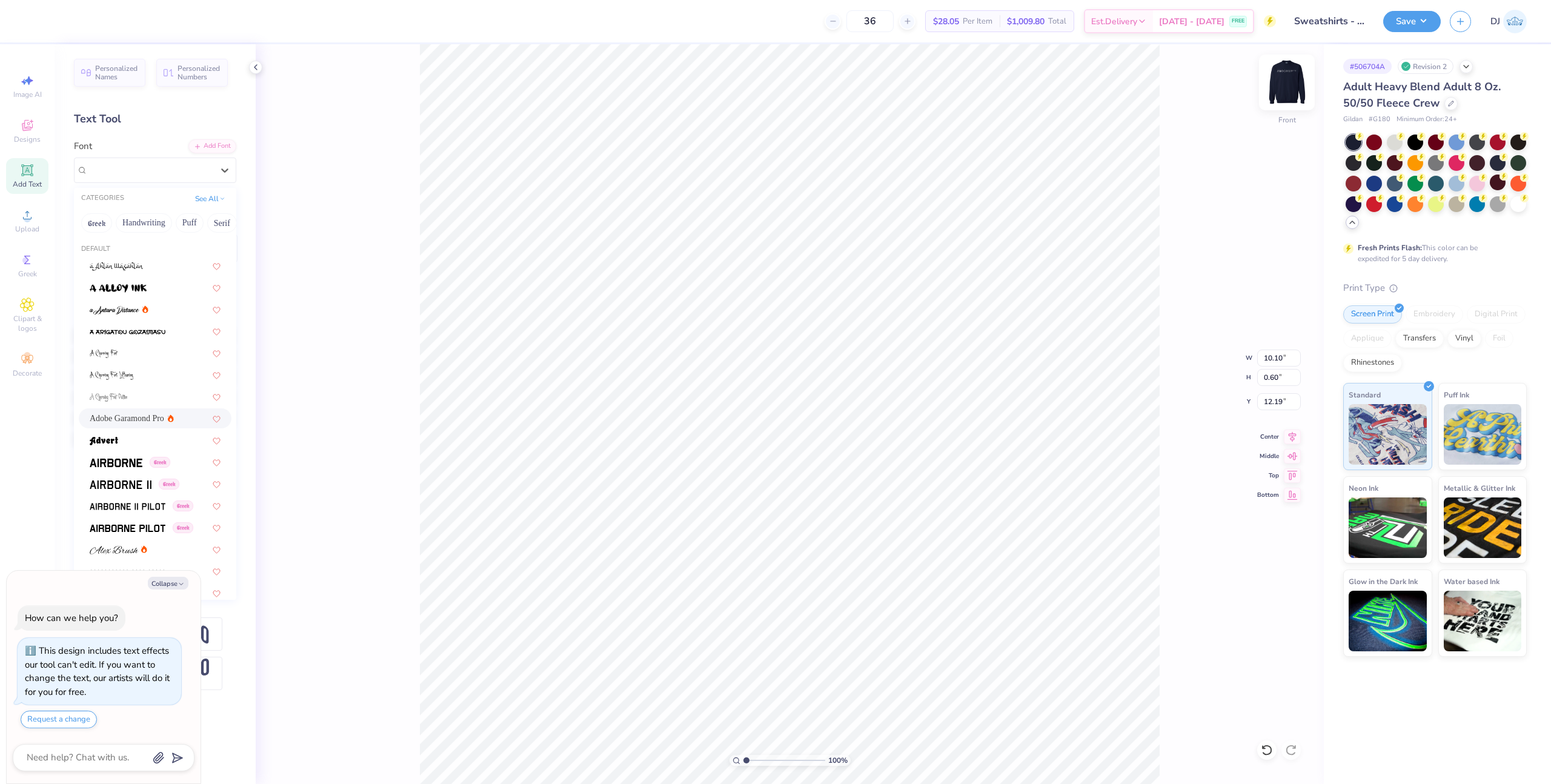
click at [1294, 71] on img at bounding box center [1287, 82] width 49 height 49
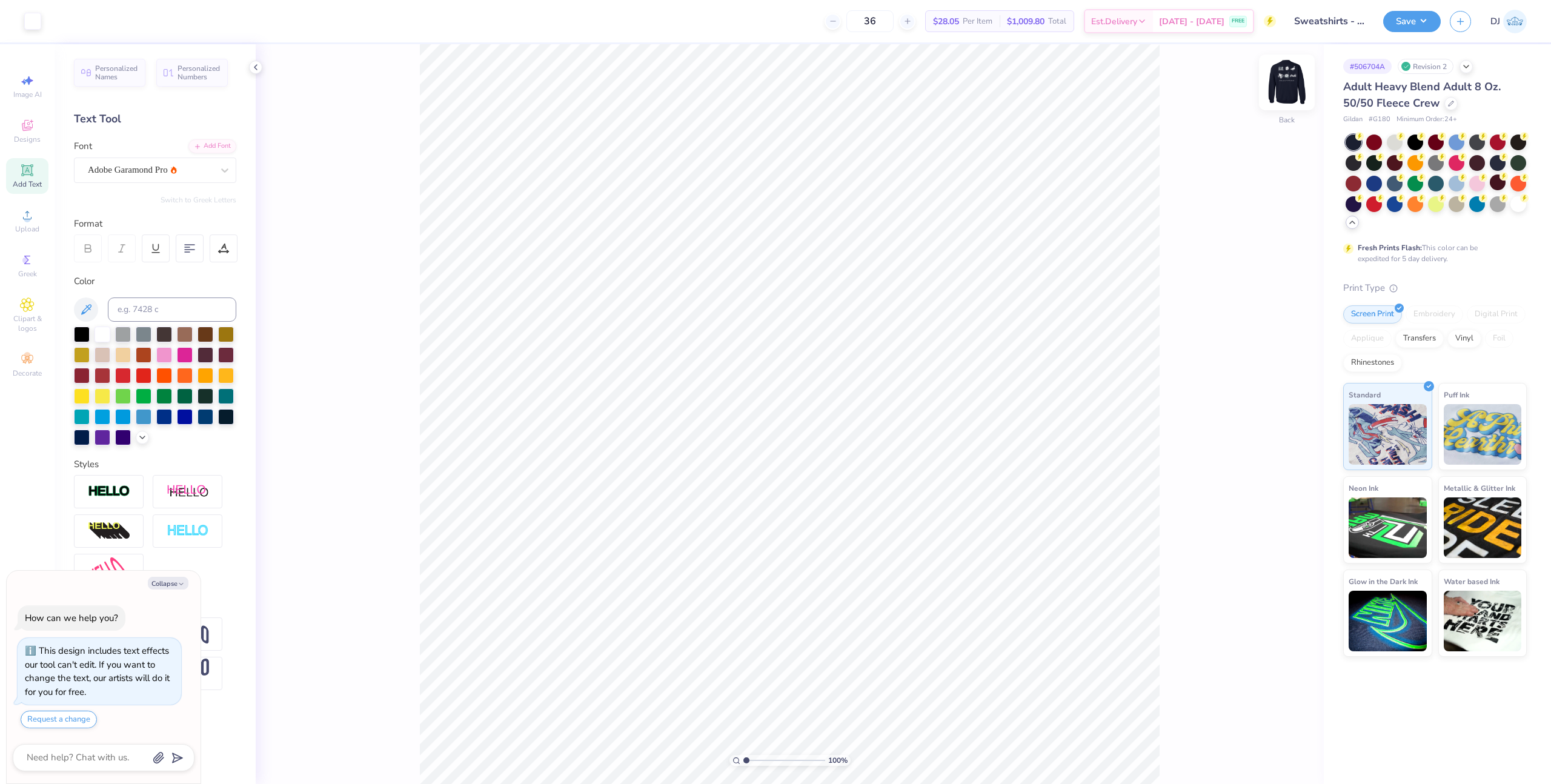
click at [1293, 82] on img at bounding box center [1287, 82] width 49 height 49
click at [136, 170] on div "Adobe Garamond Pro" at bounding box center [150, 170] width 127 height 19
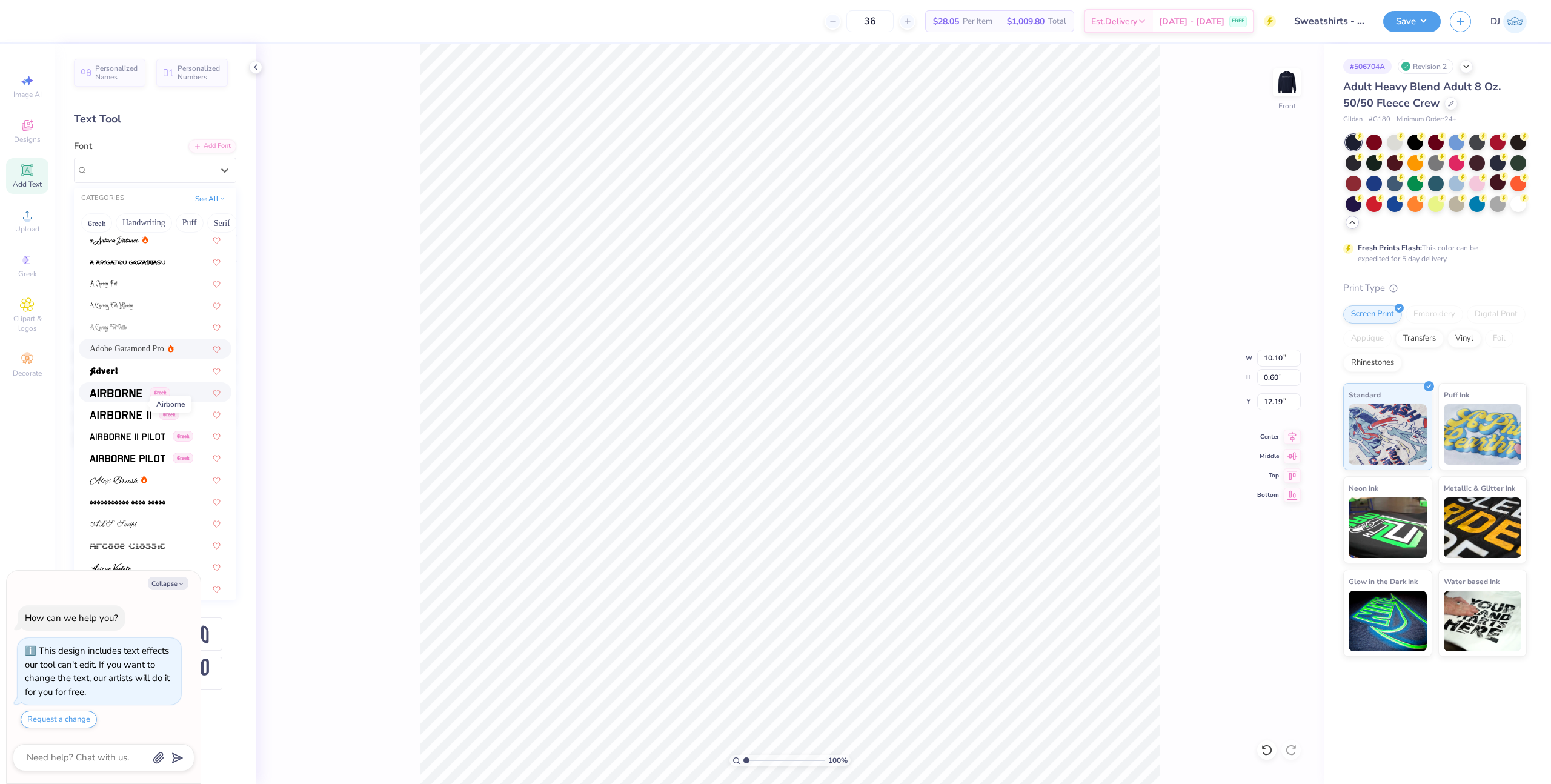
scroll to position [58, 0]
click at [124, 404] on img at bounding box center [117, 404] width 53 height 9
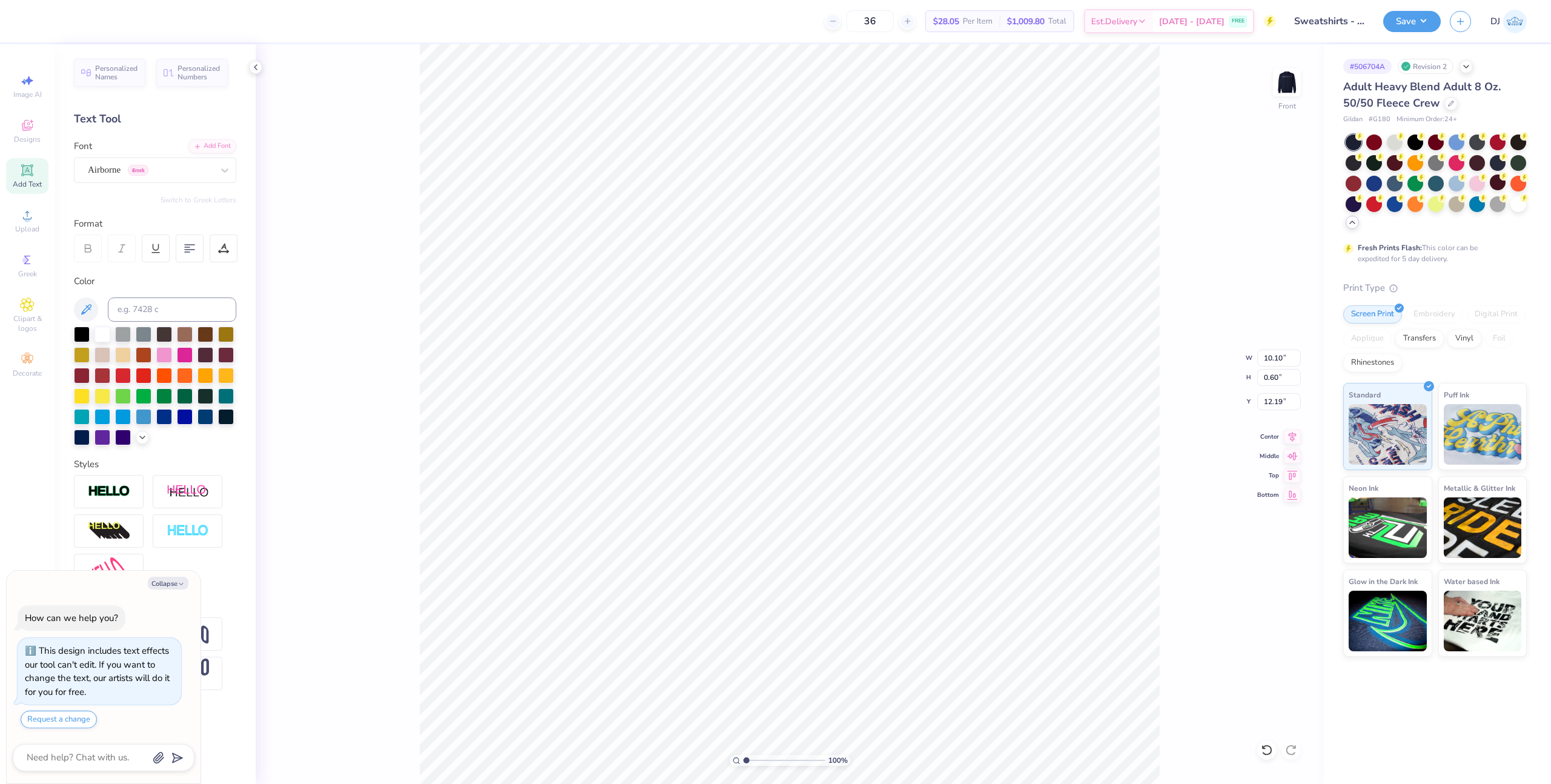
type textarea "x"
type input "14.61"
type input "0.59"
type input "12.20"
click at [161, 164] on div "Airborne Greek" at bounding box center [150, 170] width 127 height 19
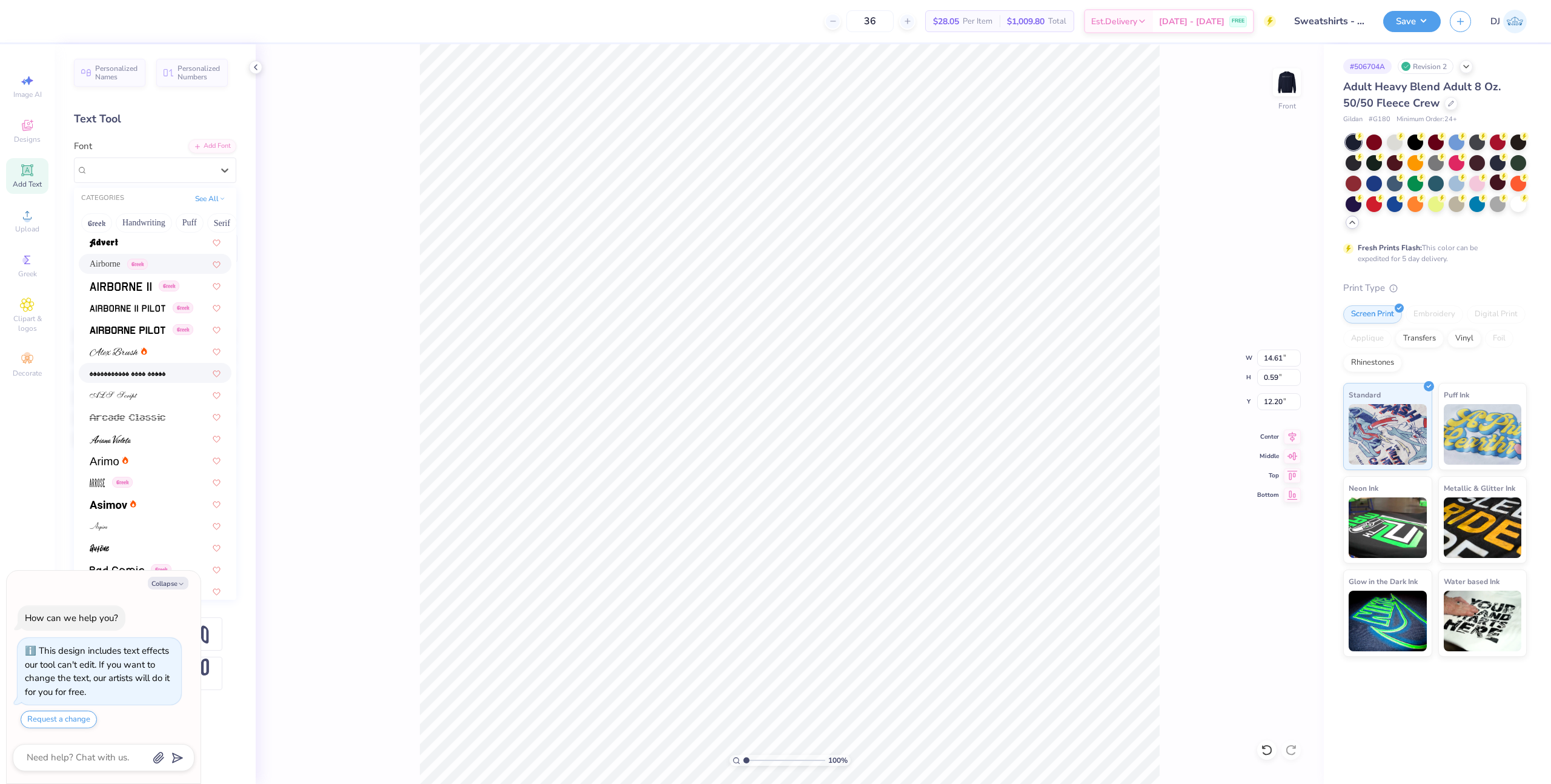
scroll to position [222, 0]
click at [119, 473] on span at bounding box center [109, 479] width 38 height 12
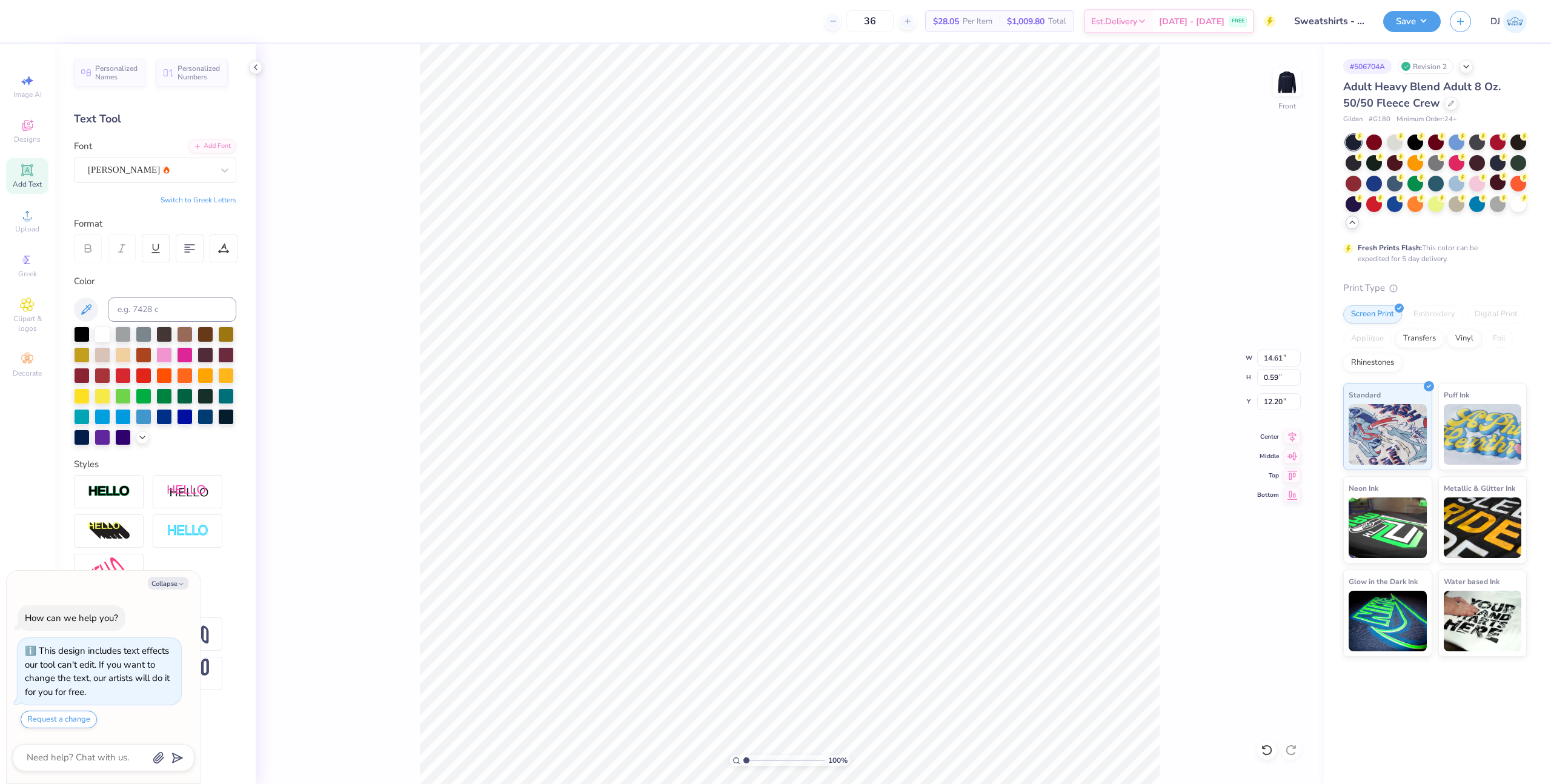
type textarea "x"
type input "11.94"
type input "0.61"
type input "12.19"
click at [161, 173] on div "[PERSON_NAME]" at bounding box center [150, 170] width 127 height 19
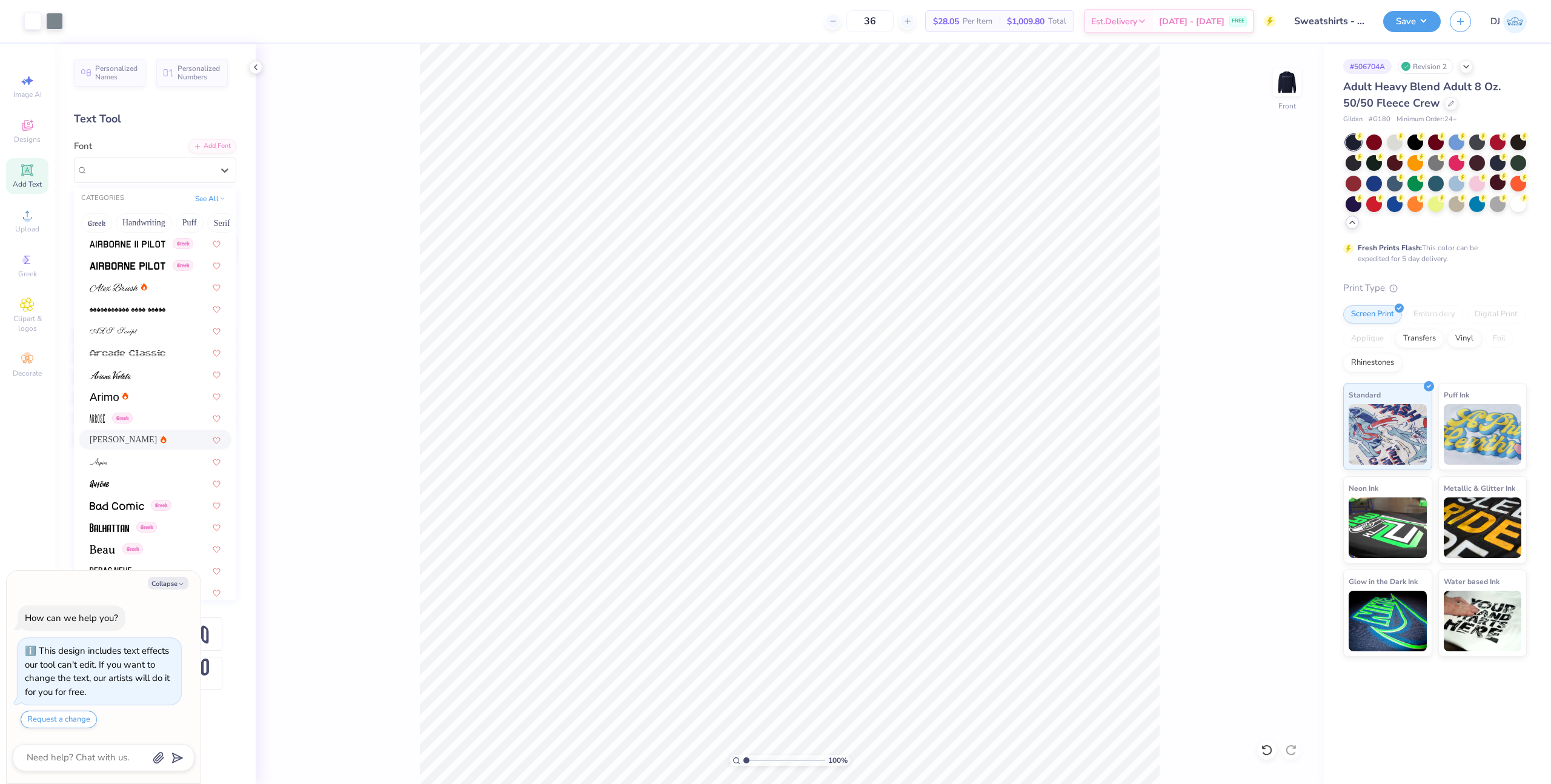
scroll to position [279, 0]
click at [113, 377] on img at bounding box center [104, 381] width 29 height 9
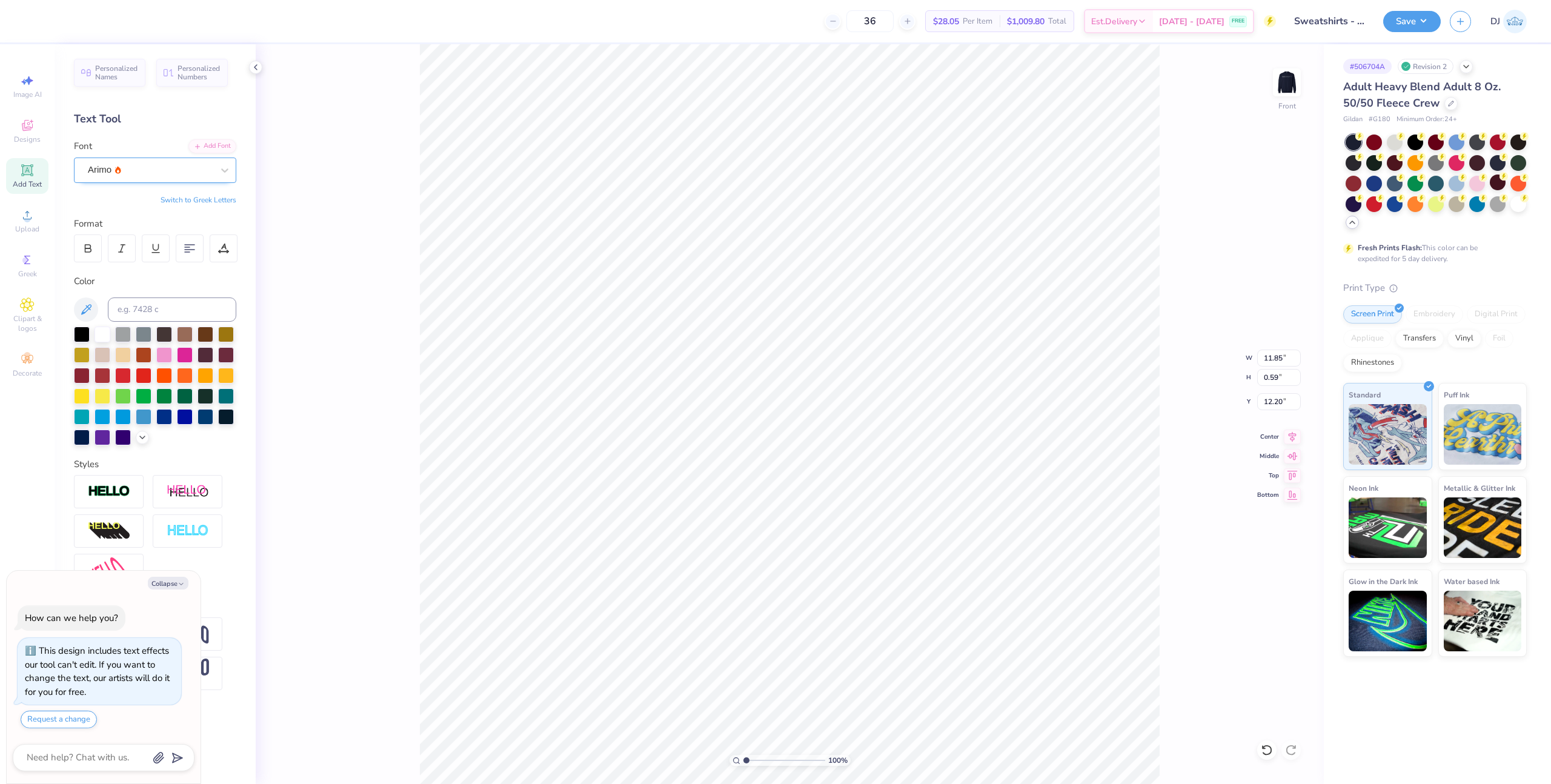
click at [166, 172] on div "Arimo" at bounding box center [150, 170] width 127 height 19
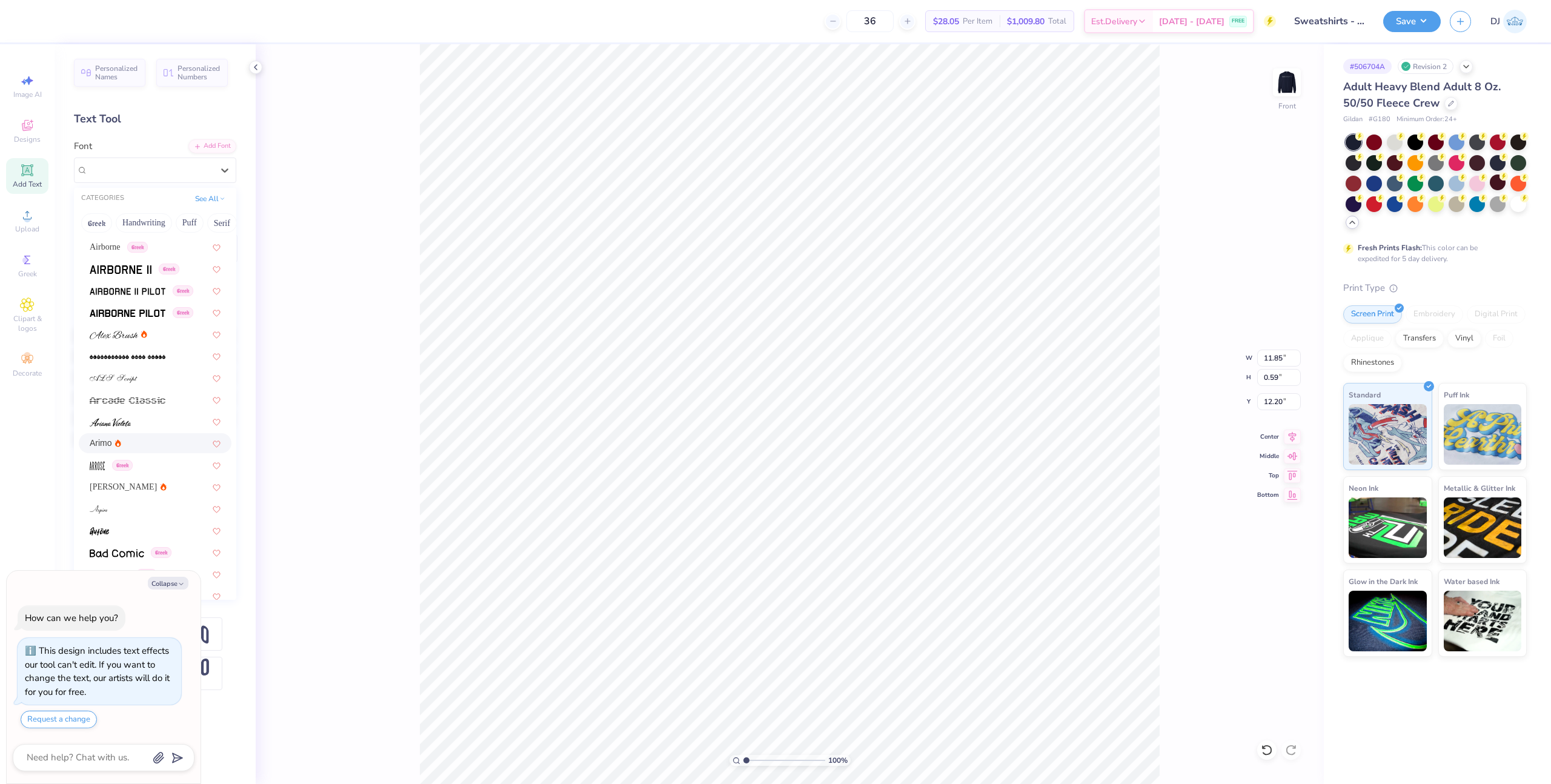
scroll to position [232, 0]
click at [163, 471] on icon at bounding box center [163, 471] width 3 height 3
type textarea "x"
type input "11.94"
type input "0.61"
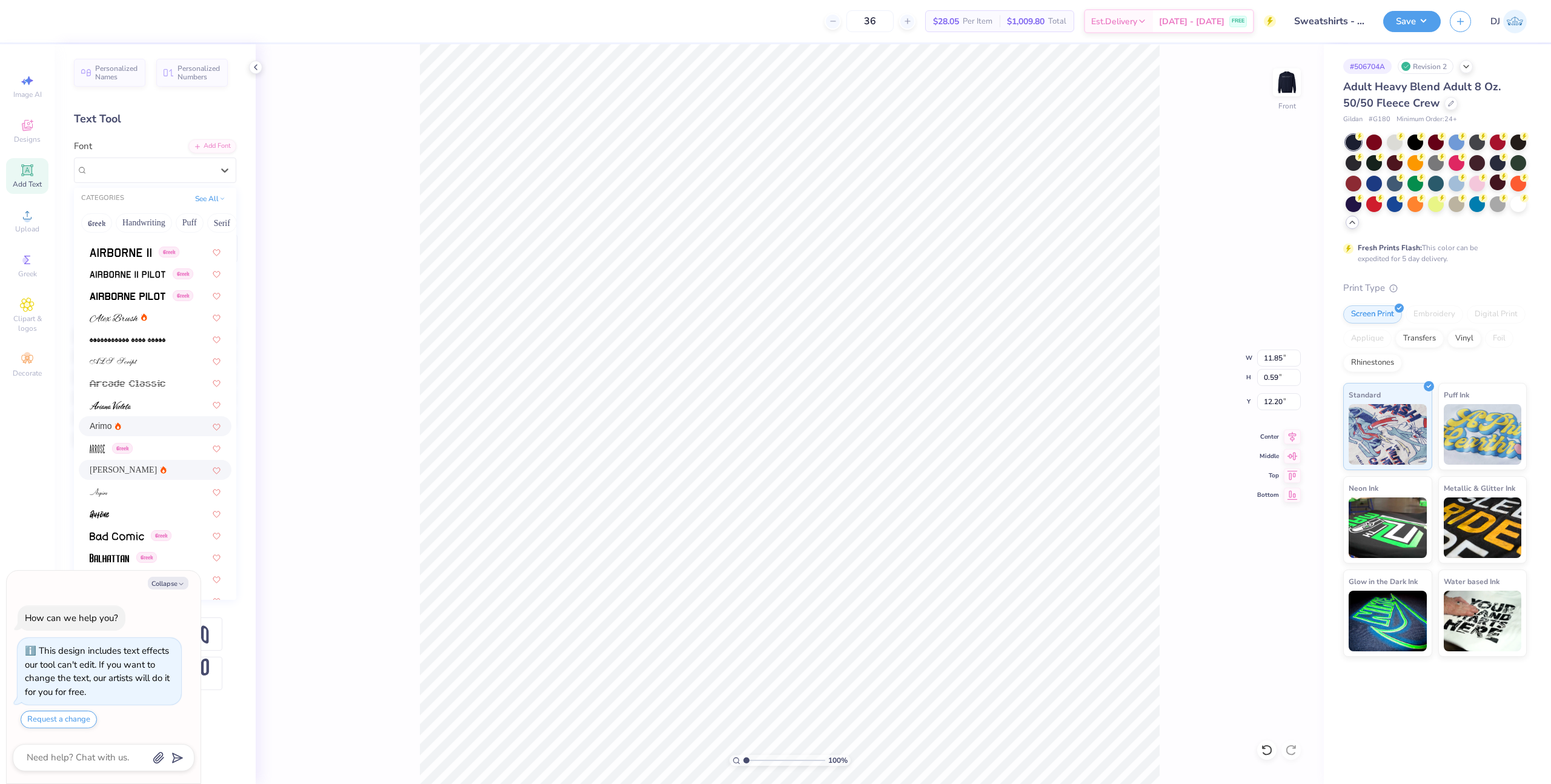
type input "12.19"
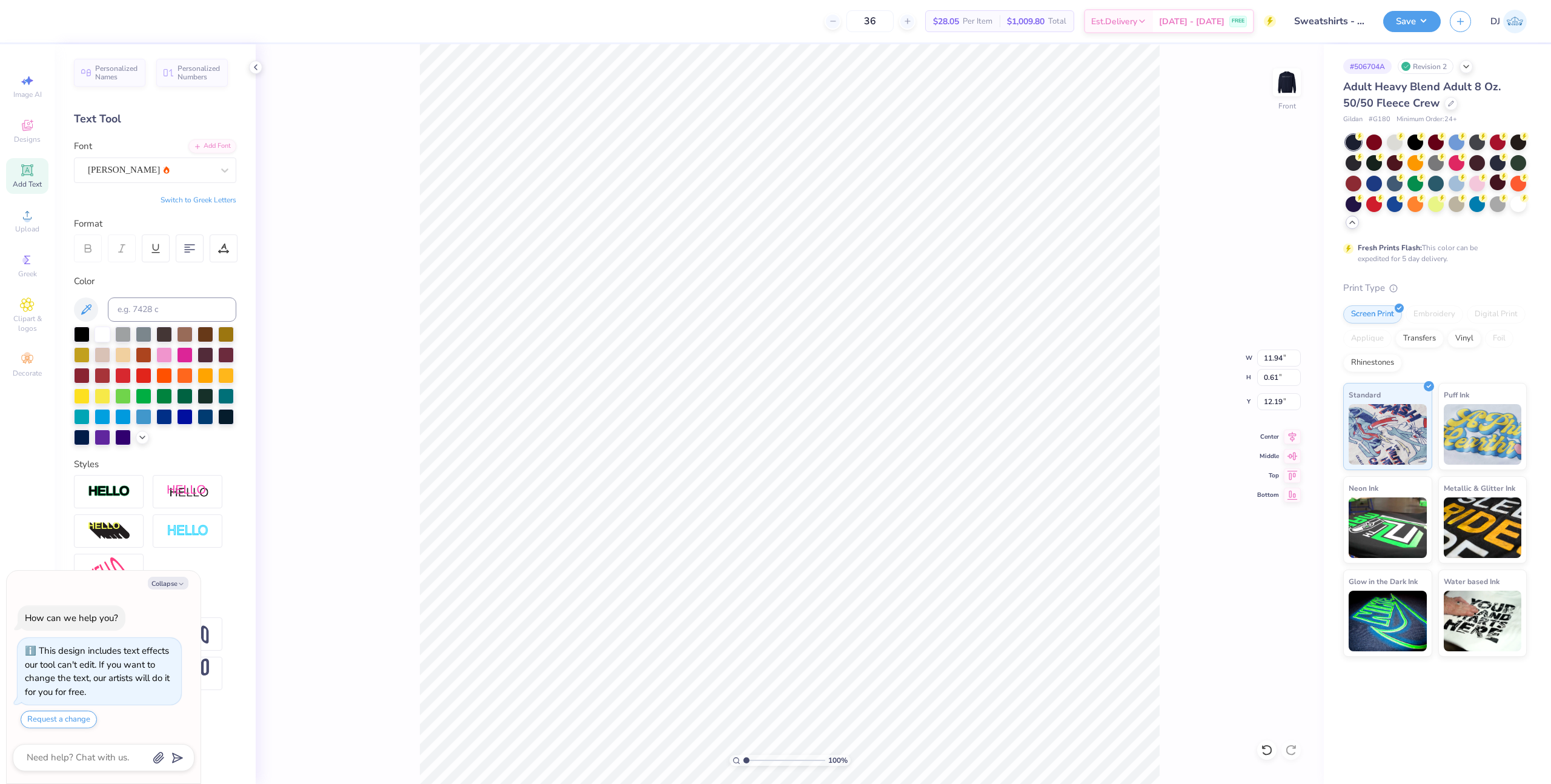
scroll to position [11, 1]
type textarea "x"
type textarea "here marketers become leaders"
type textarea "x"
type textarea "Qhere marketers become leaders"
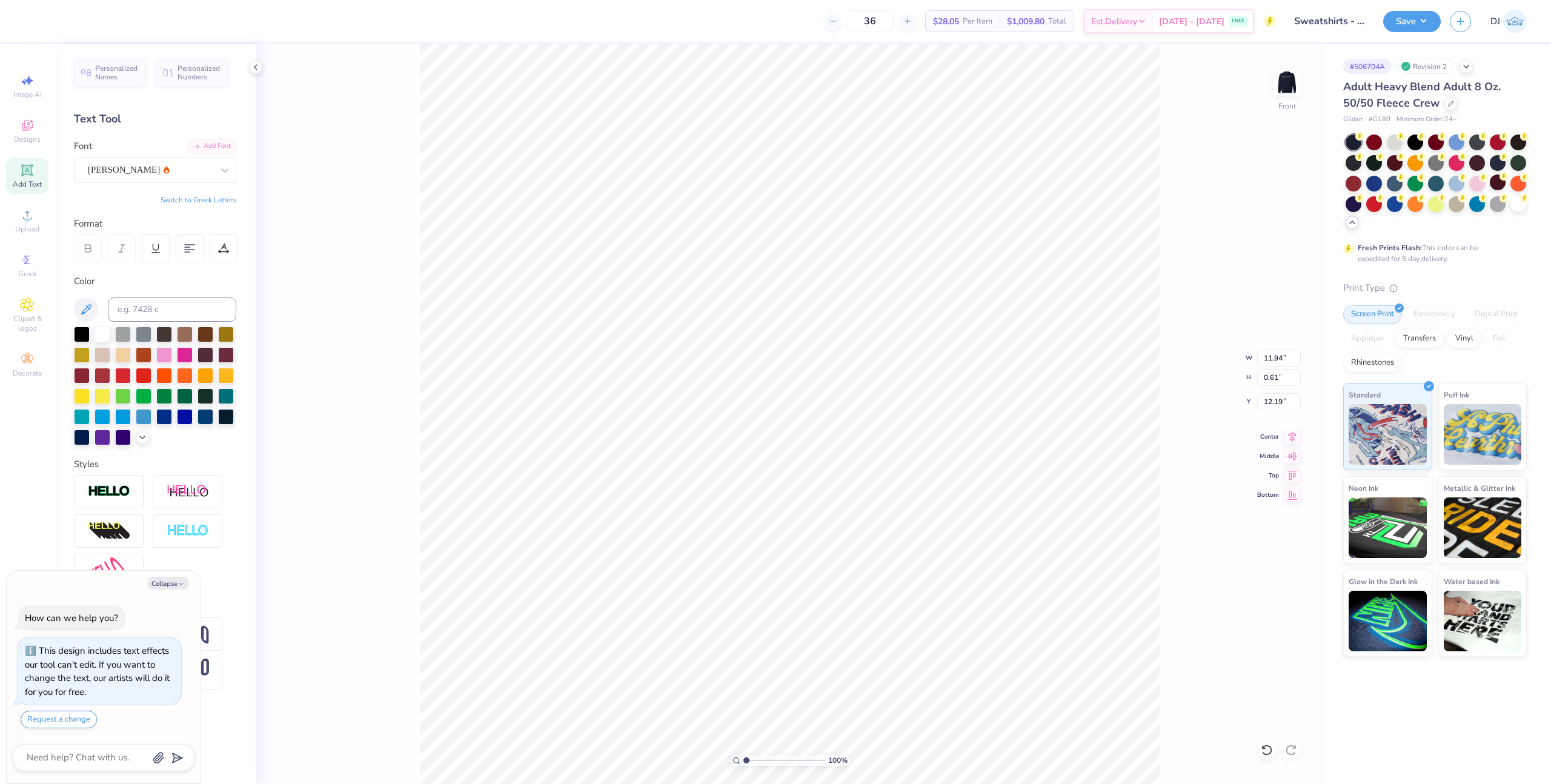
type textarea "x"
type textarea "here marketers become leaders"
type textarea "x"
type textarea "Where marketers become leaders"
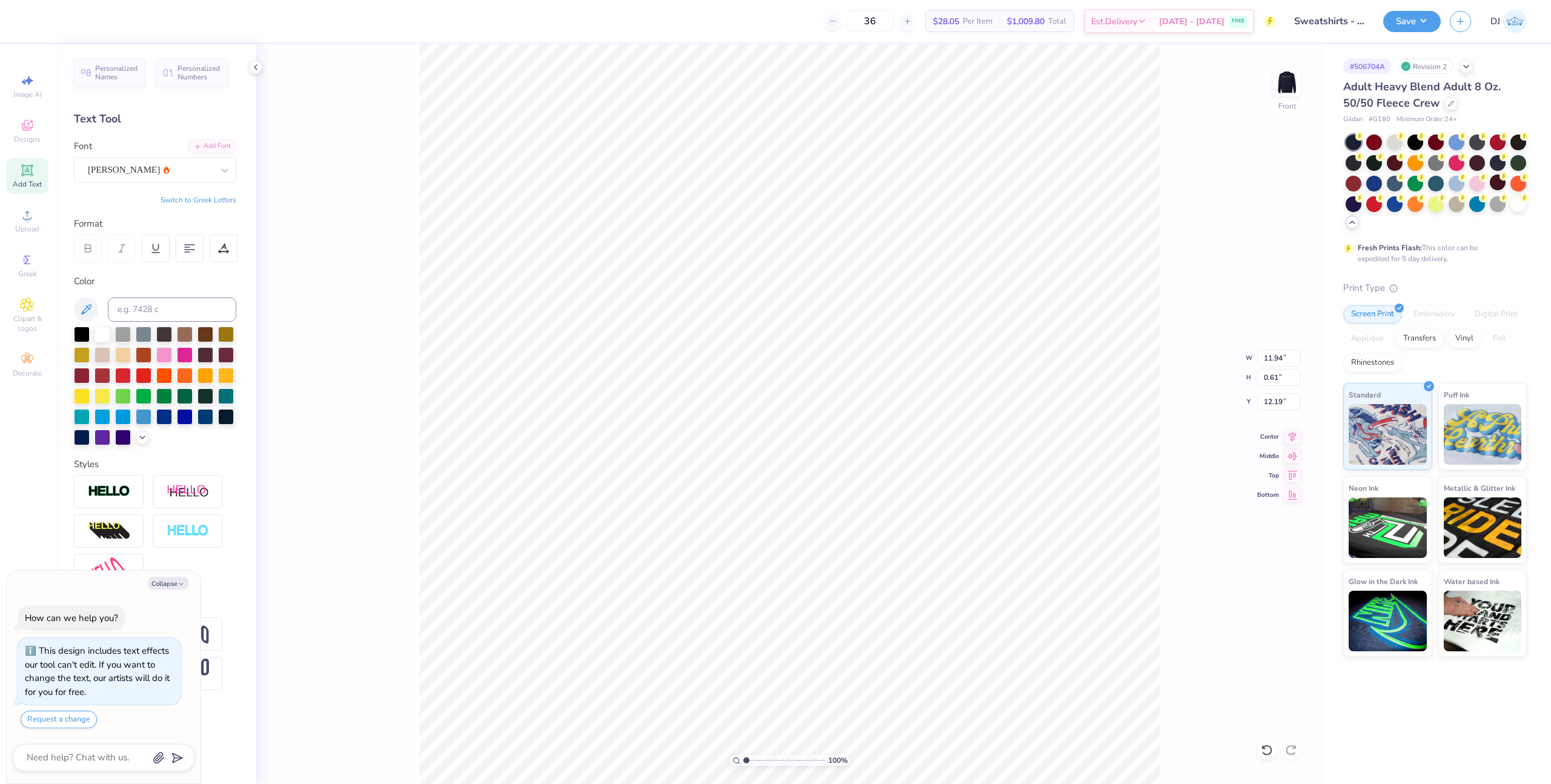
type textarea "x"
type textarea "Where arketers become leaders"
type textarea "x"
type textarea "Where Marketers become leaders"
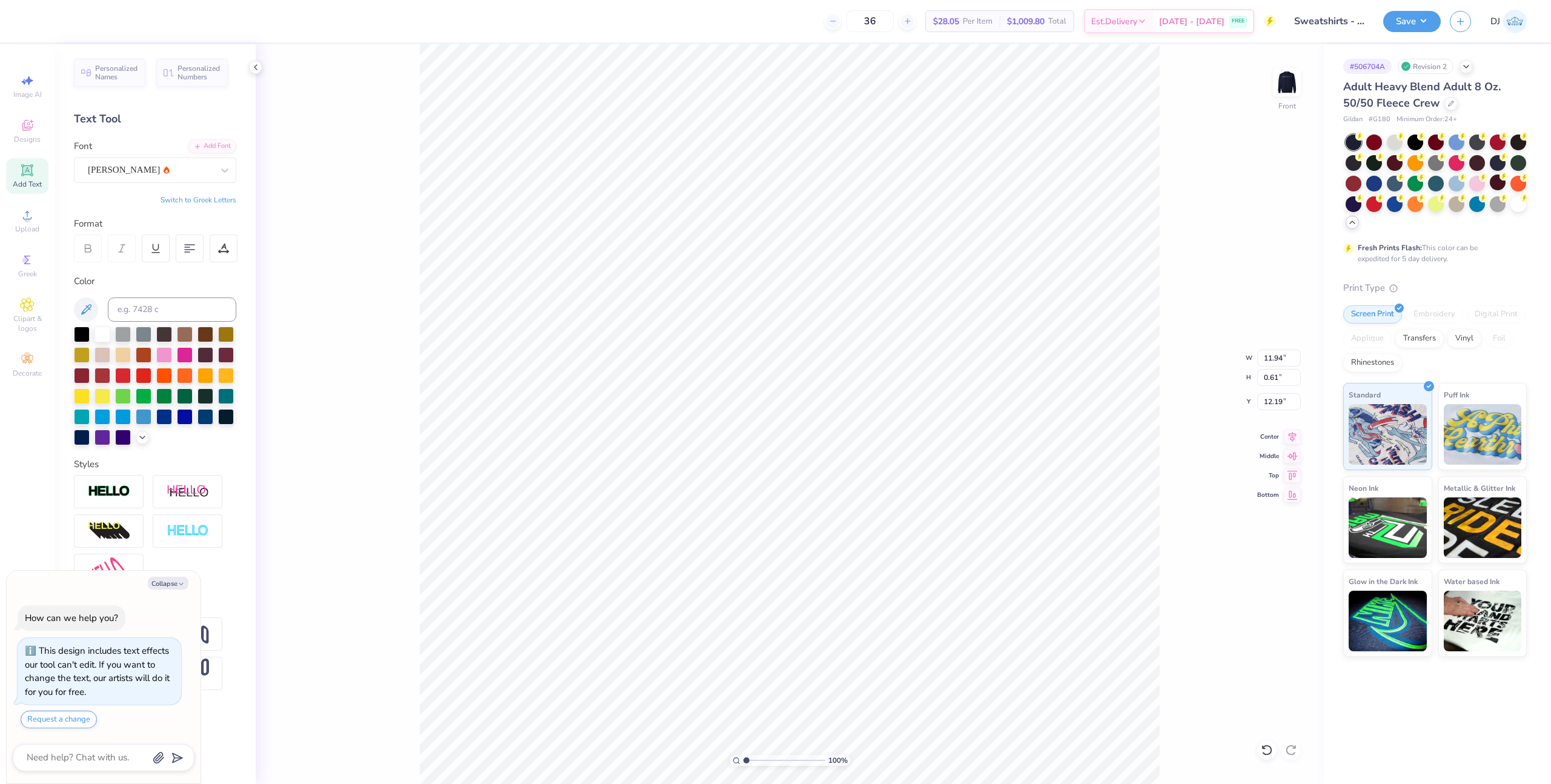
scroll to position [11, 6]
type textarea "x"
type textarea "Where Marketers ecome leaders"
type textarea "x"
type textarea "Where Marketers Become leaders"
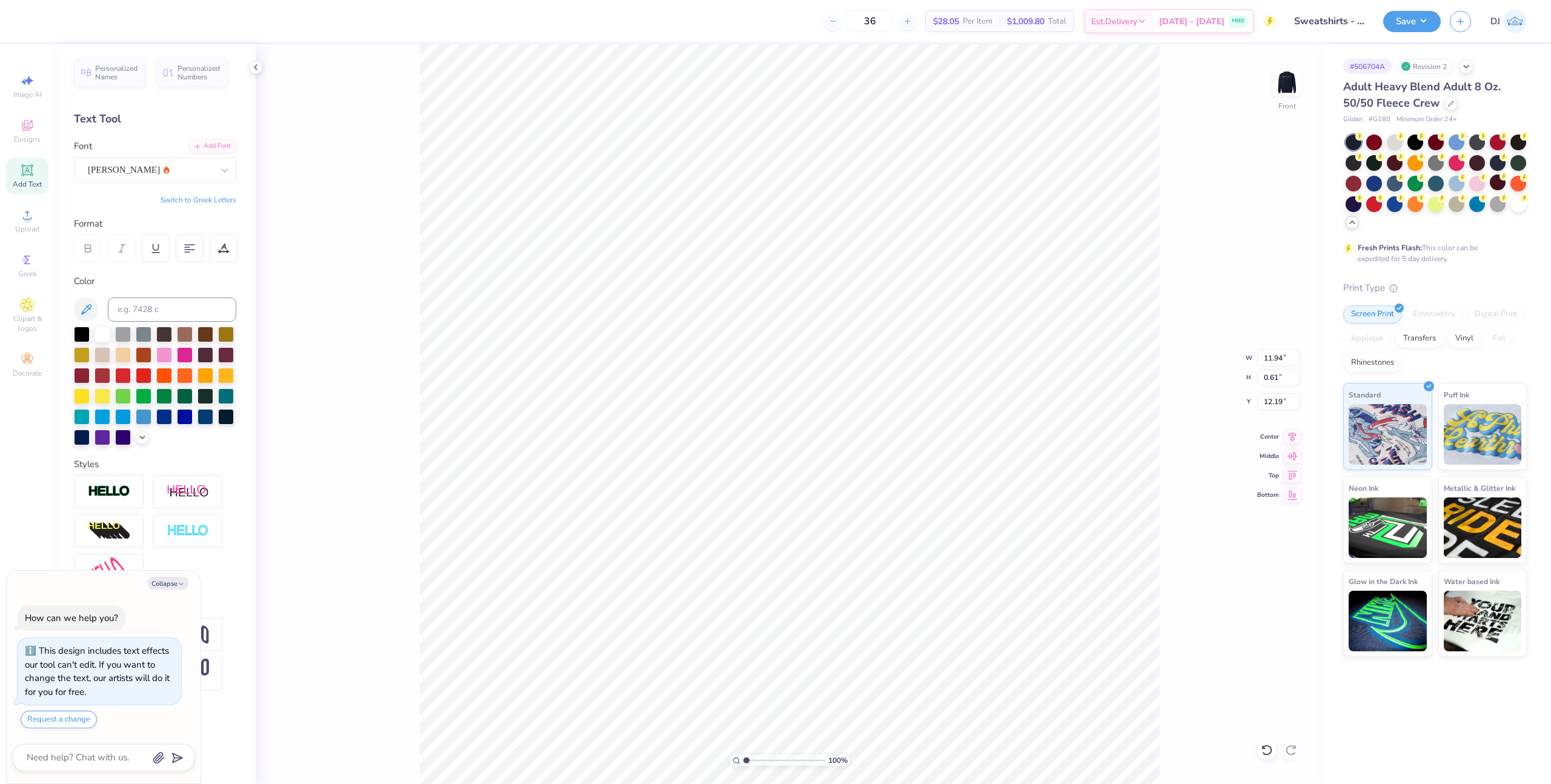
type textarea "x"
type textarea "Where Marketers Become eaders"
type textarea "x"
type textarea "Where Marketers Become Leaders"
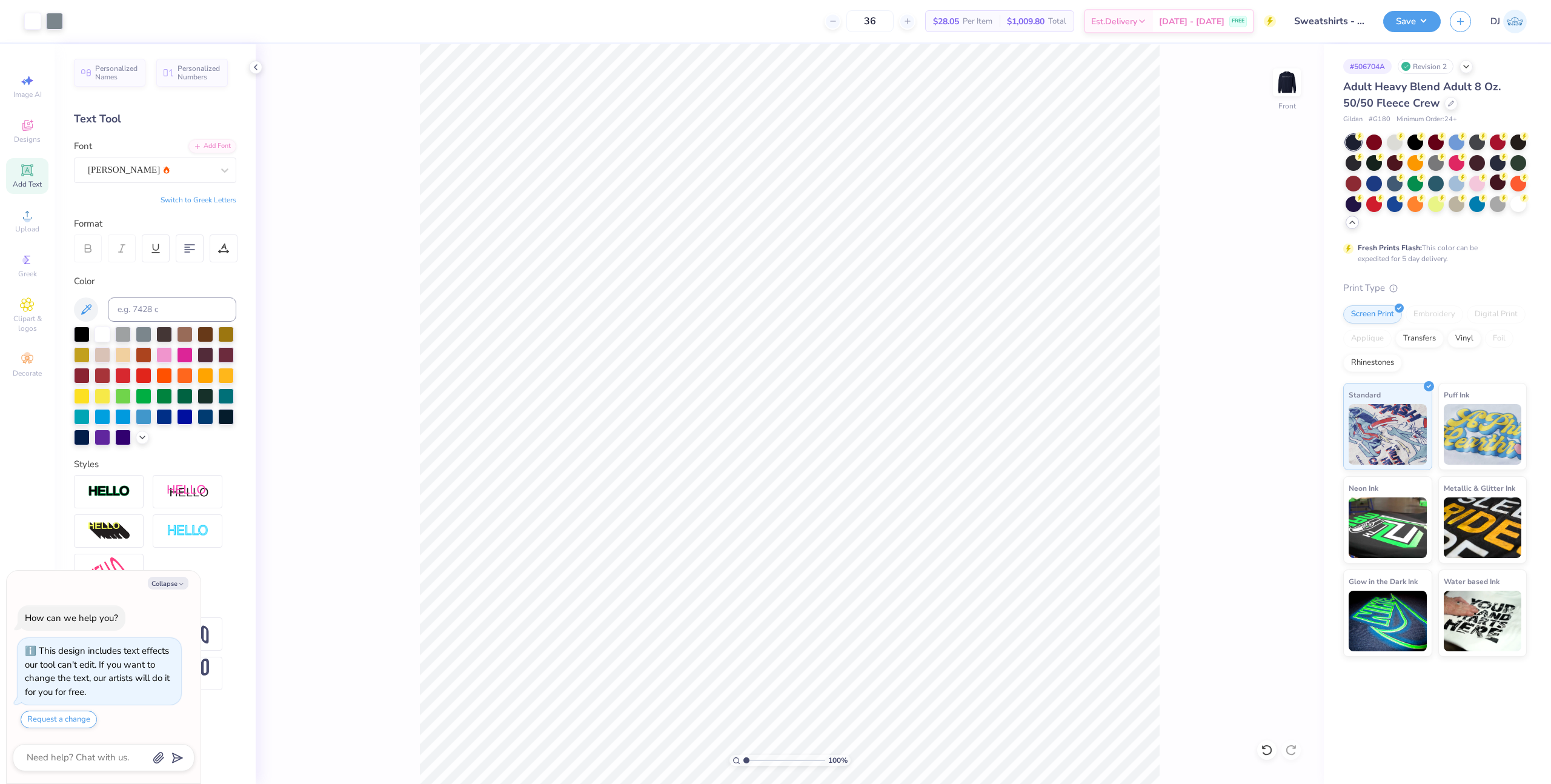
type textarea "x"
click at [1267, 355] on input "12.34" at bounding box center [1278, 358] width 43 height 17
type input "10"
type textarea "x"
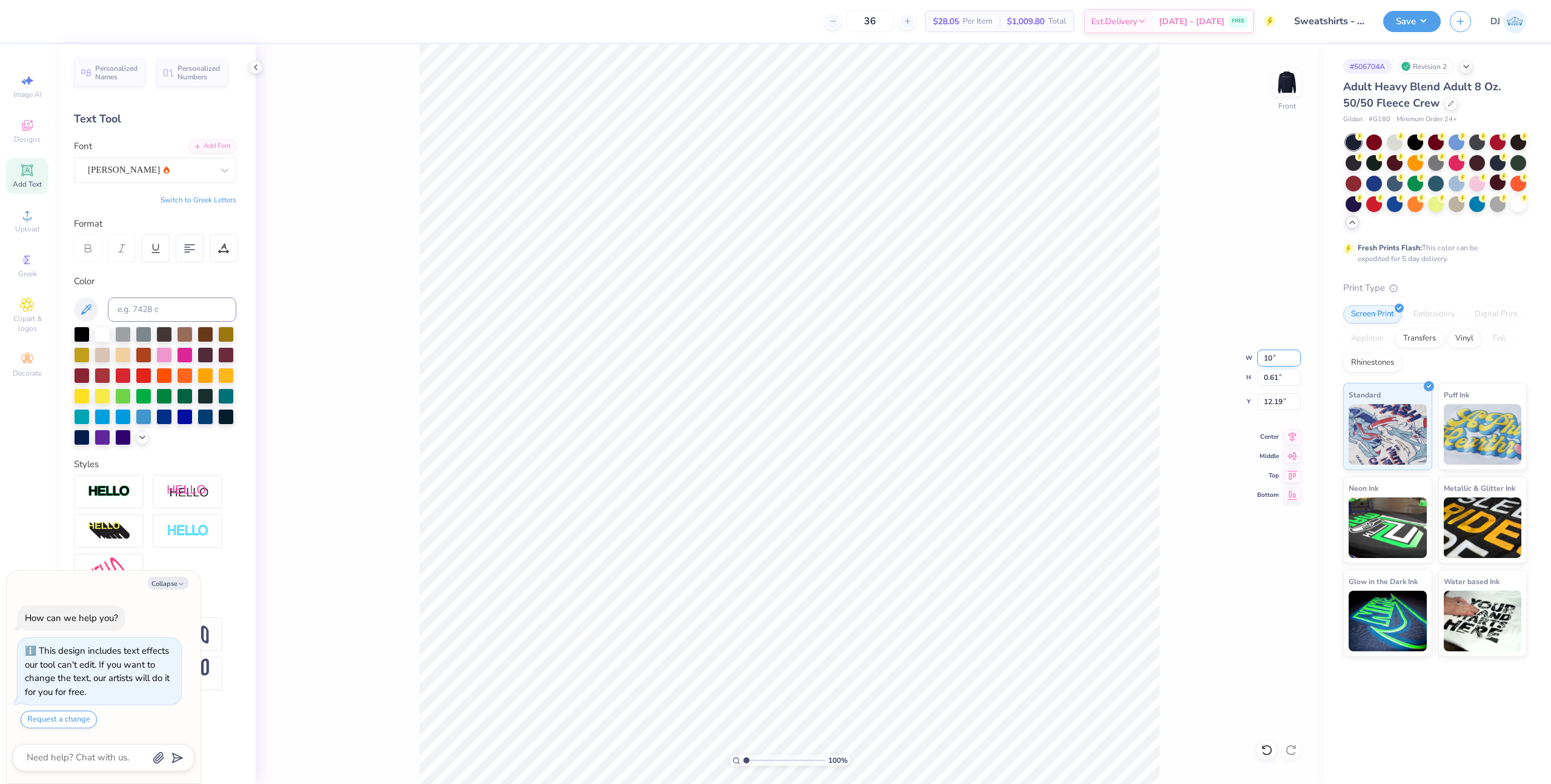
type input "10.00"
type input "0.49"
type input "12.24"
click at [1292, 433] on icon at bounding box center [1292, 435] width 8 height 11
type textarea "x"
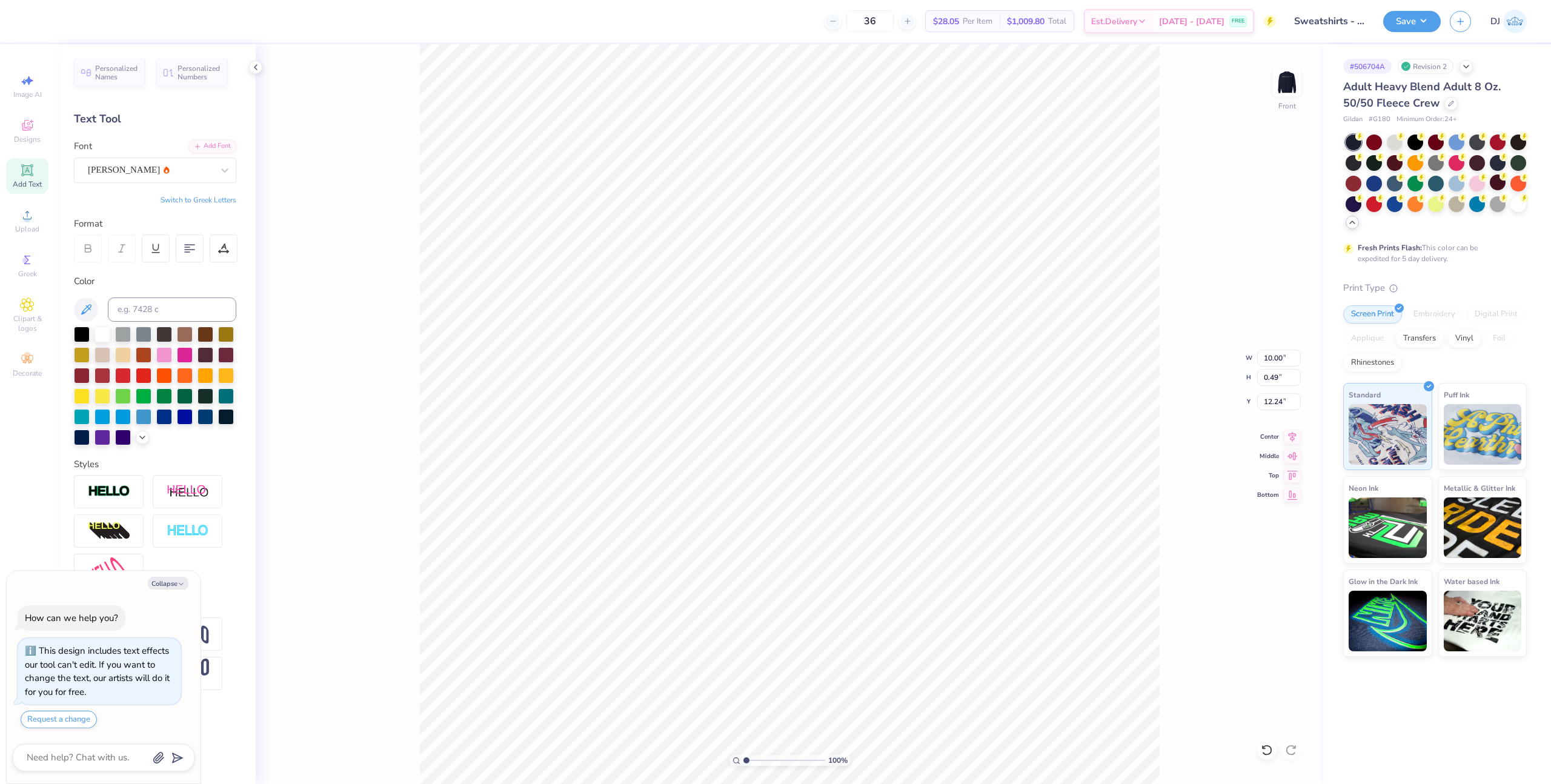
type input "11.95"
click at [844, 455] on li "Group" at bounding box center [839, 453] width 95 height 24
click at [1286, 85] on img at bounding box center [1287, 82] width 49 height 49
click at [1285, 85] on img at bounding box center [1286, 82] width 24 height 24
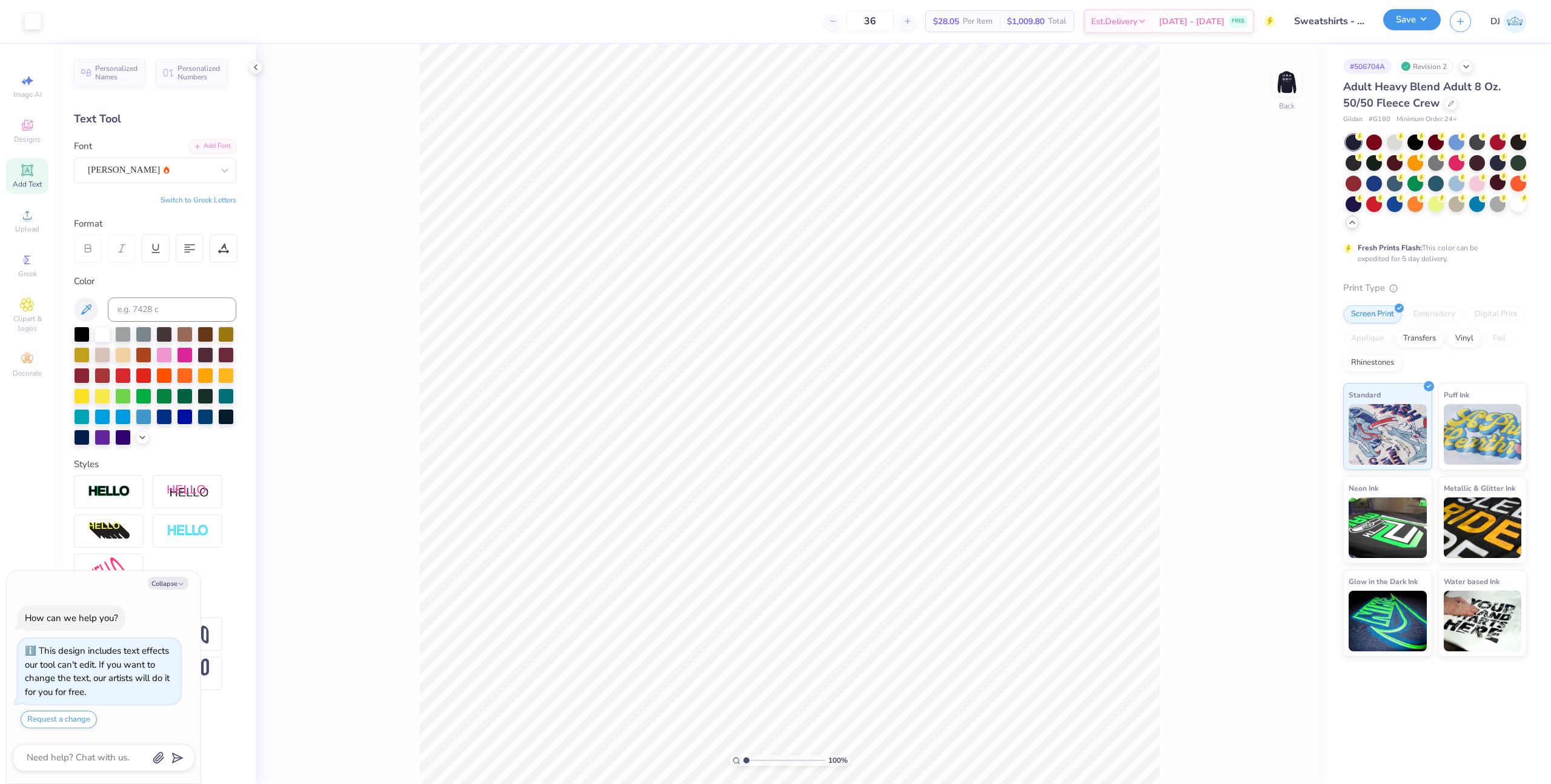
click at [1428, 20] on button "Save" at bounding box center [1411, 19] width 57 height 21
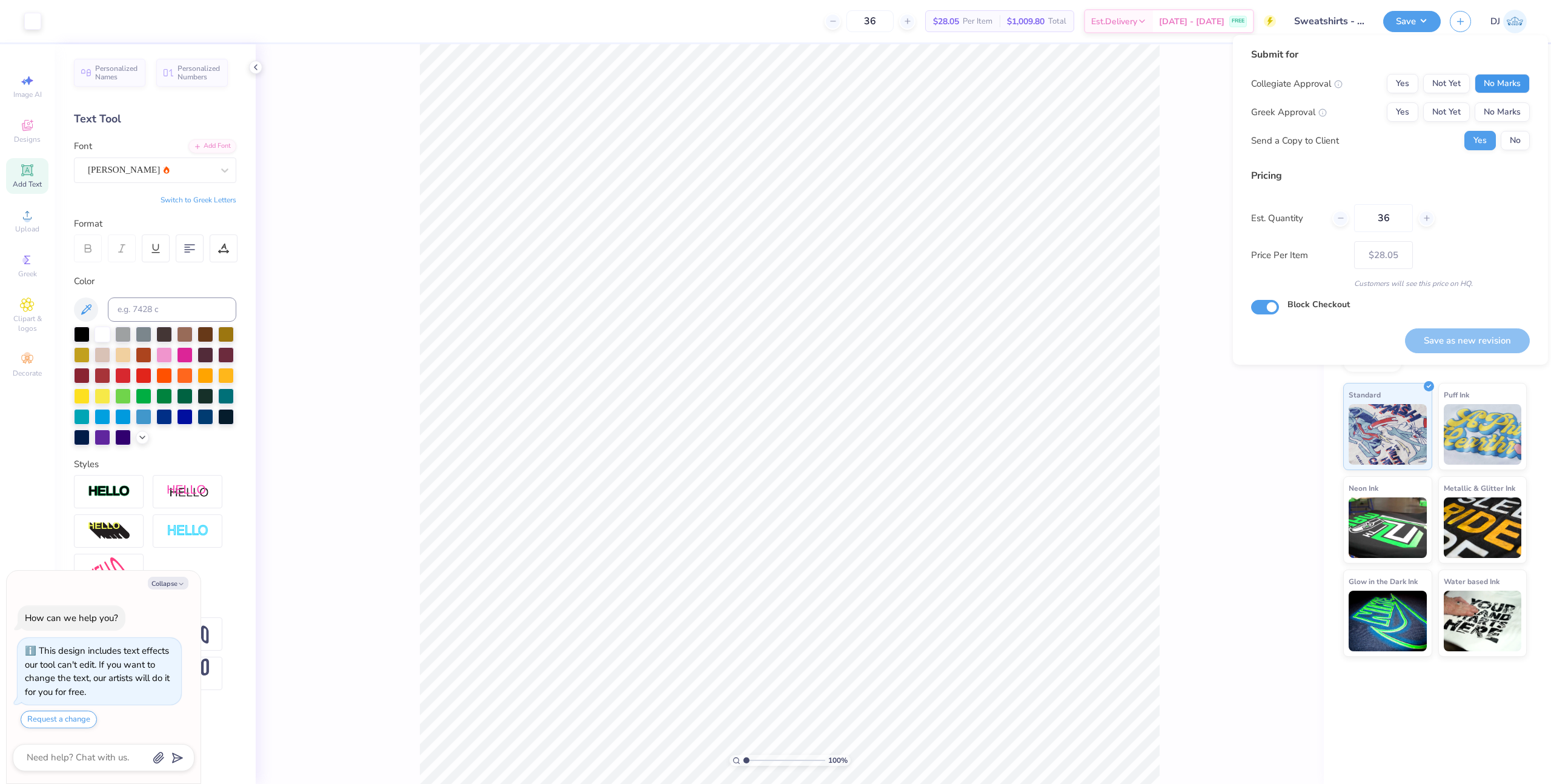
click at [1526, 83] on button "No Marks" at bounding box center [1502, 84] width 55 height 19
click at [1518, 109] on button "No Marks" at bounding box center [1502, 112] width 55 height 19
click at [1513, 139] on button "No" at bounding box center [1515, 140] width 29 height 19
type textarea "x"
click at [1495, 332] on button "Save as new revision" at bounding box center [1467, 341] width 125 height 25
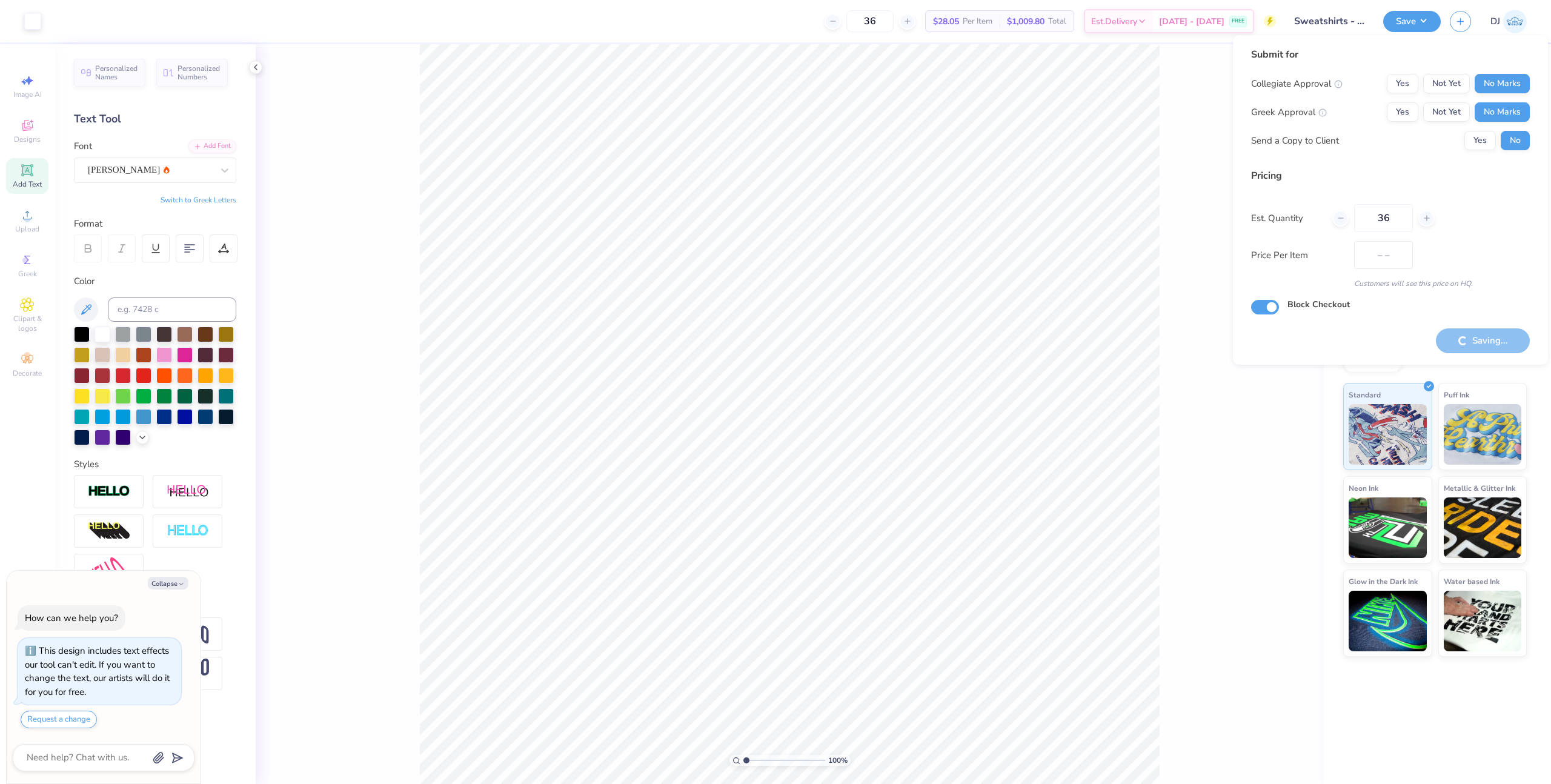
type input "$28.05"
type textarea "x"
type input "– –"
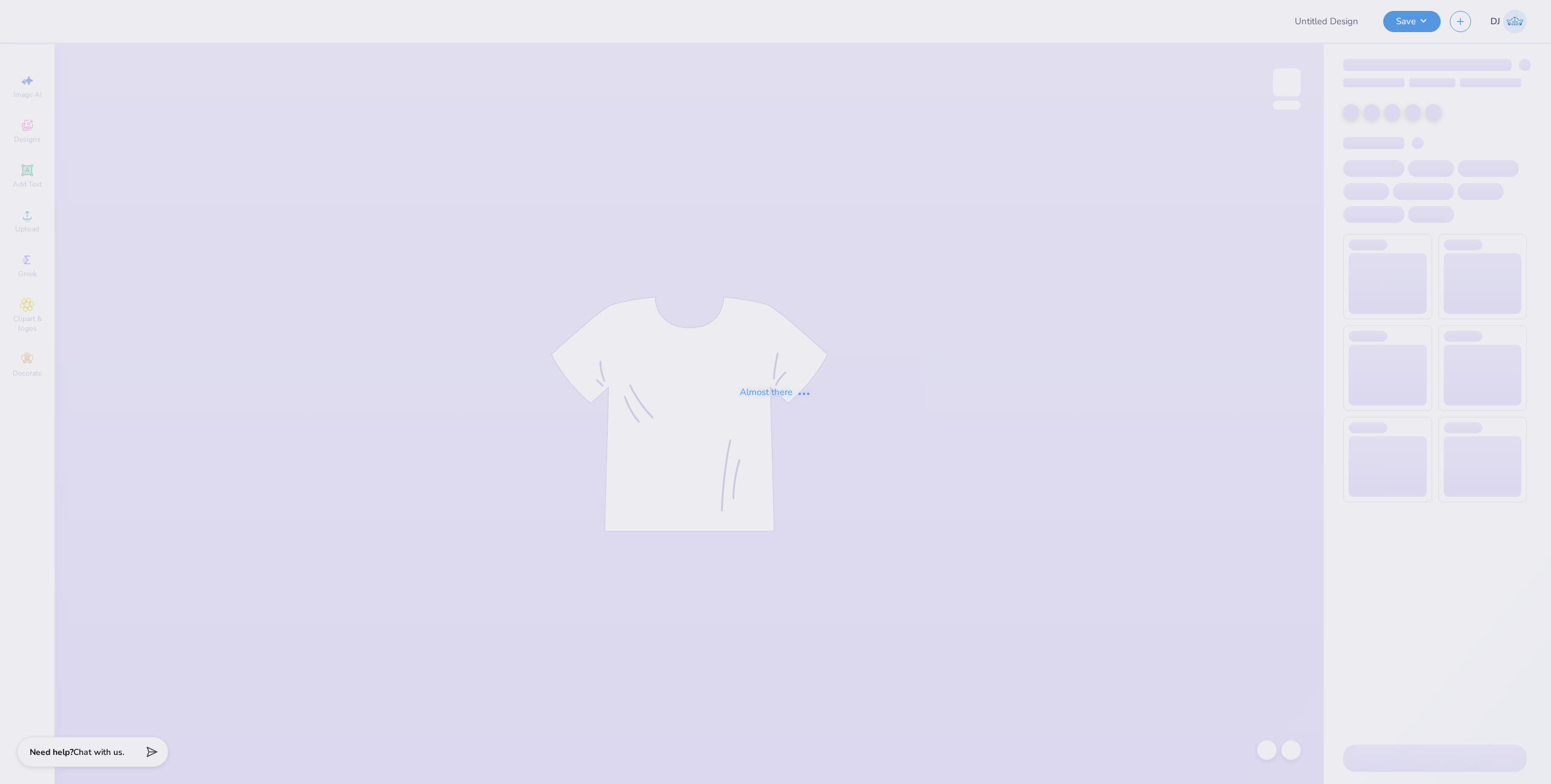
type input "signing day kphi hat"
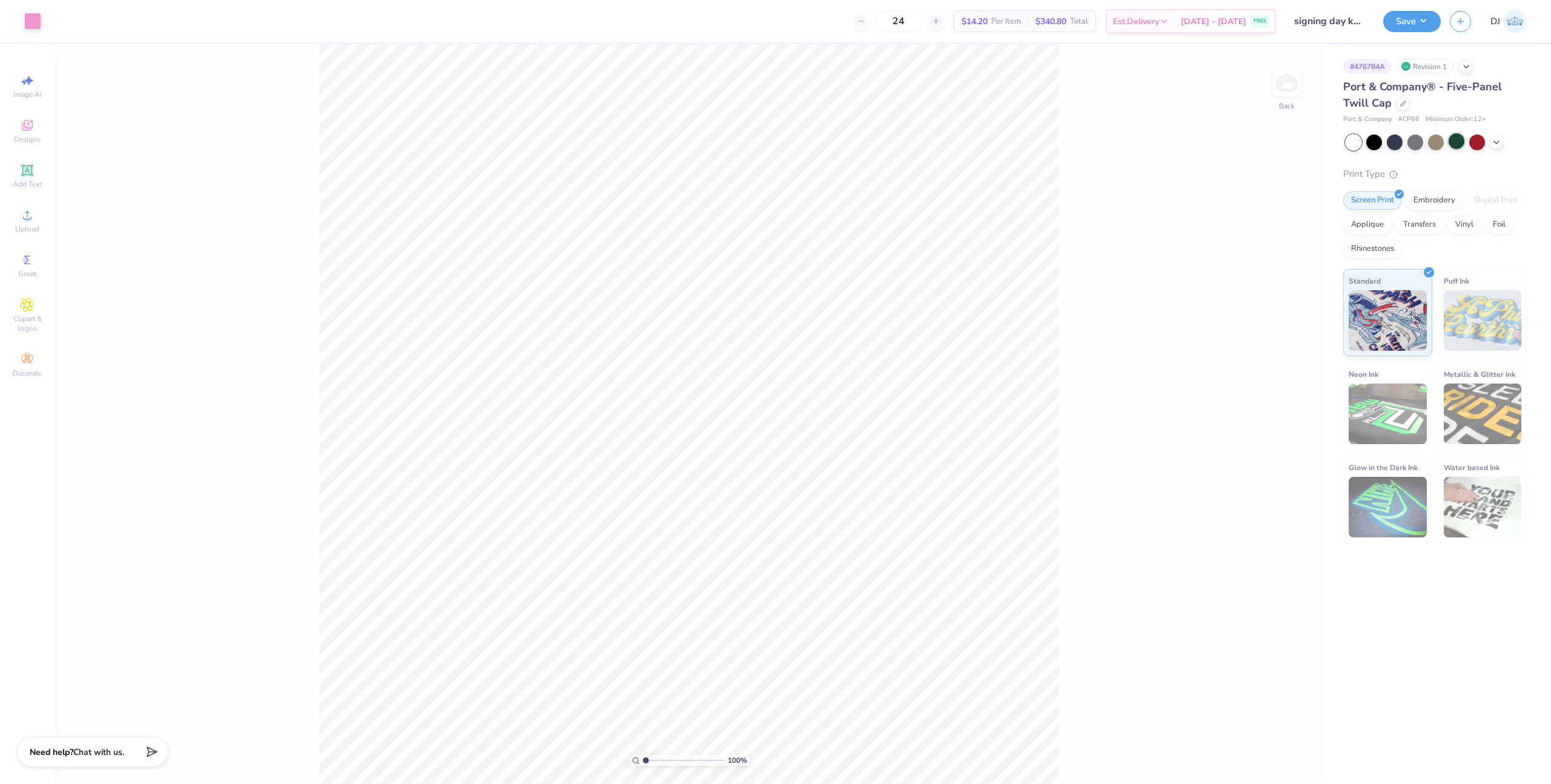
click at [1452, 142] on div at bounding box center [1456, 141] width 16 height 16
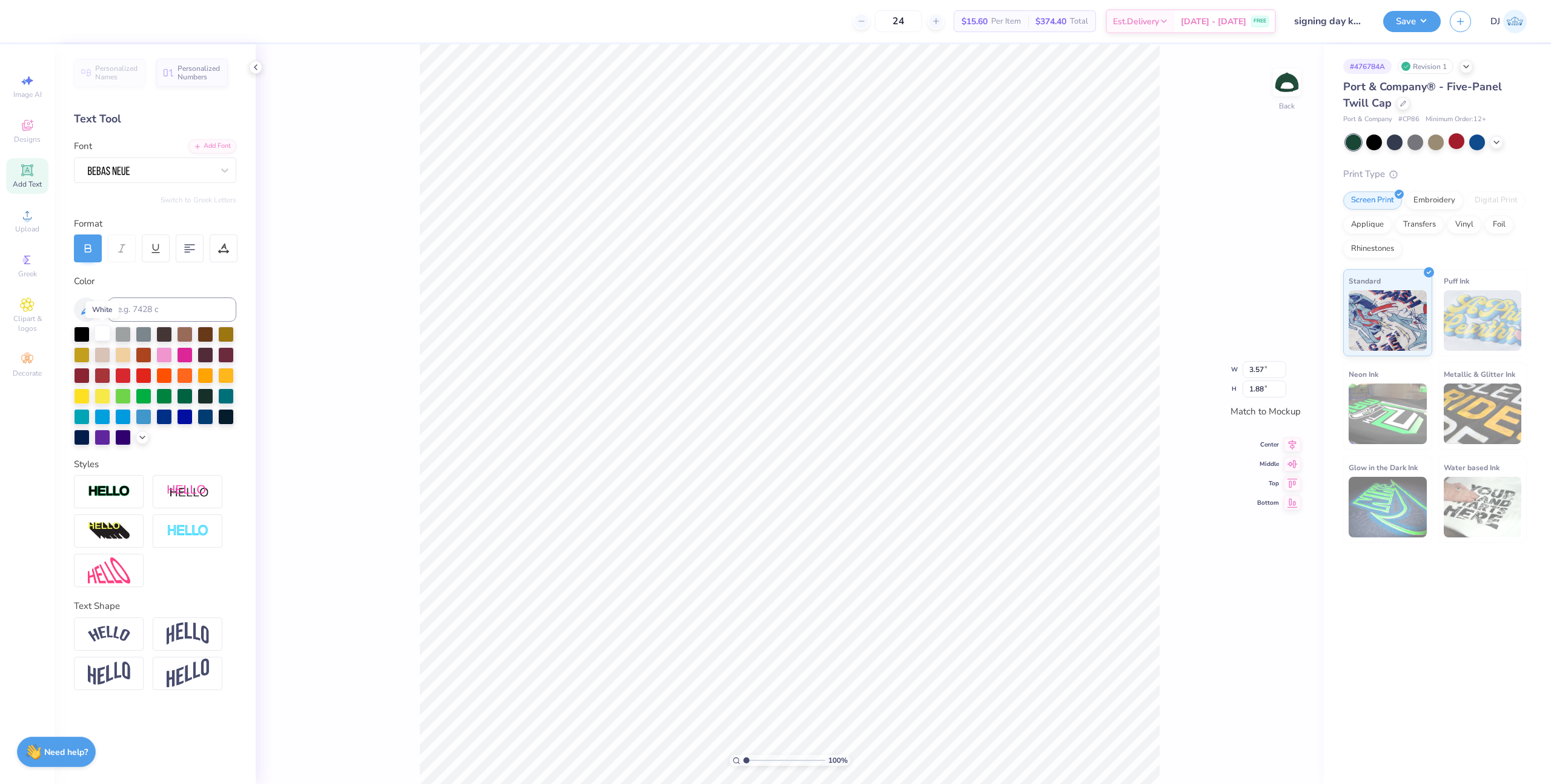
click at [99, 333] on div at bounding box center [102, 333] width 16 height 16
click at [1437, 203] on div "Embroidery" at bounding box center [1434, 199] width 57 height 19
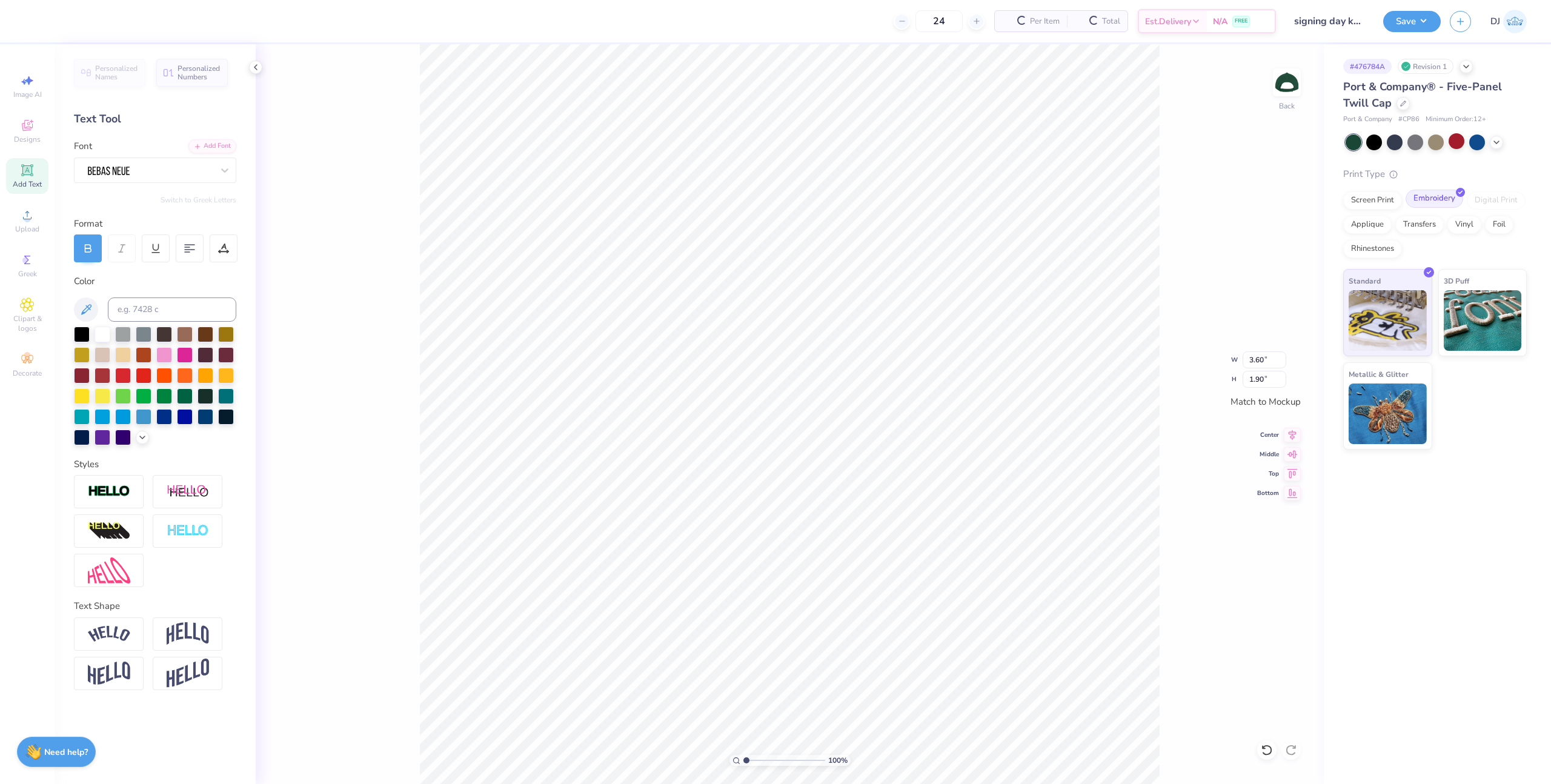
type input "3.60"
type input "1.90"
click at [1379, 200] on div "Screen Print" at bounding box center [1373, 199] width 59 height 19
type input "3.57"
type input "1.88"
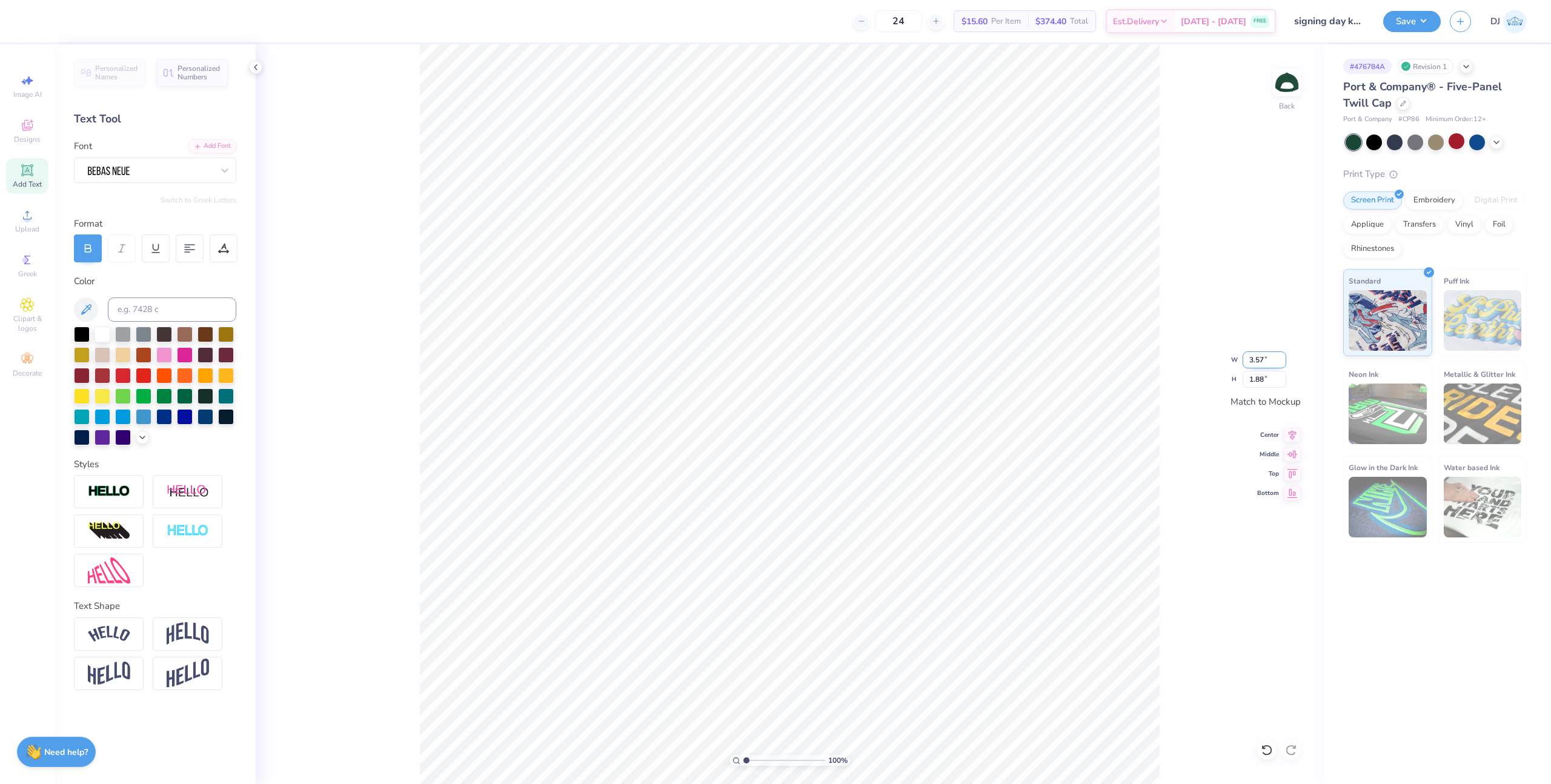
click at [1255, 358] on input "3.57" at bounding box center [1264, 359] width 43 height 17
type input "3.50"
type input "1.84"
click at [1289, 433] on icon at bounding box center [1292, 434] width 17 height 14
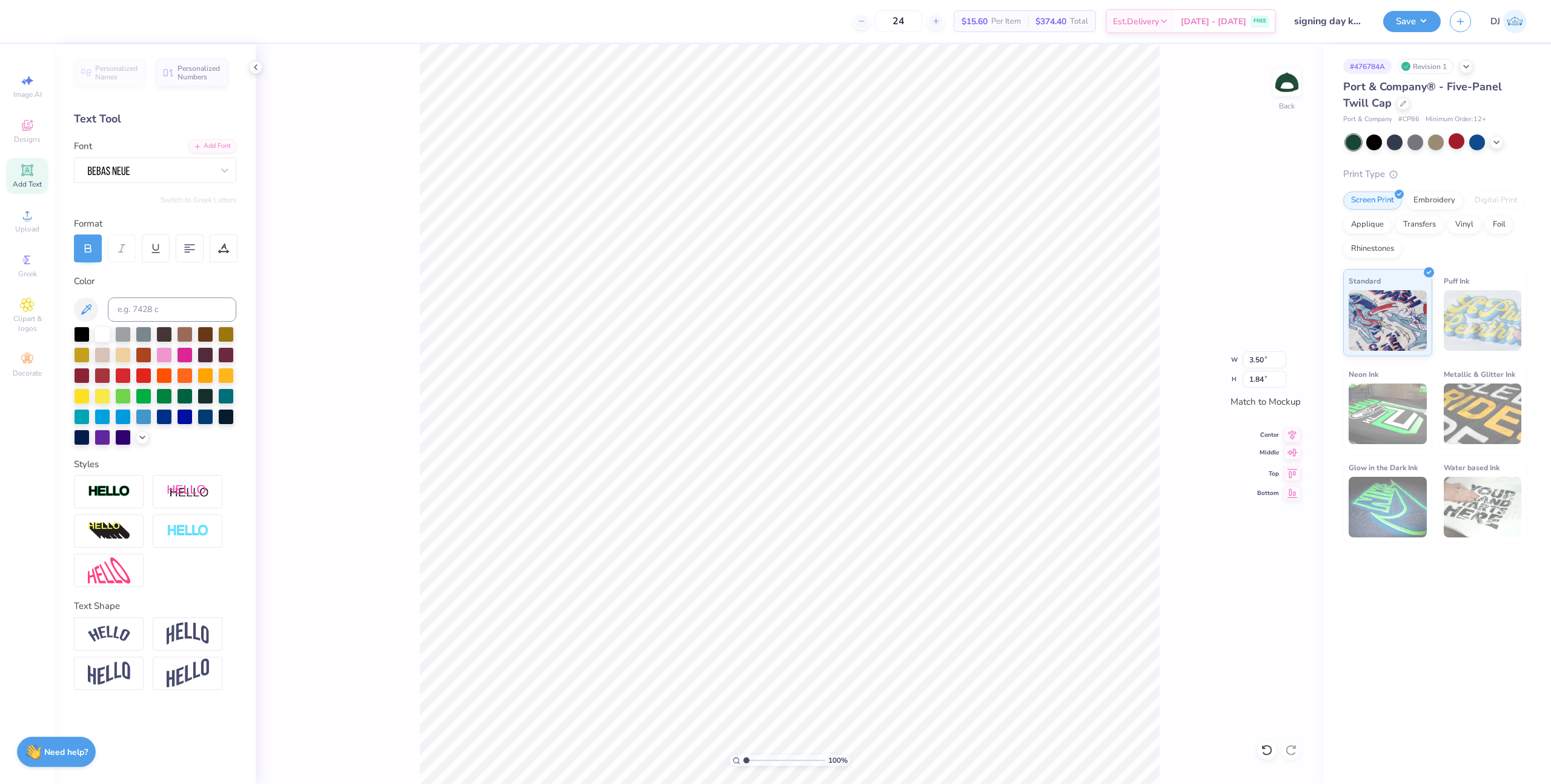
click at [1297, 456] on icon at bounding box center [1292, 452] width 17 height 14
click at [1421, 26] on button "Save" at bounding box center [1411, 19] width 57 height 21
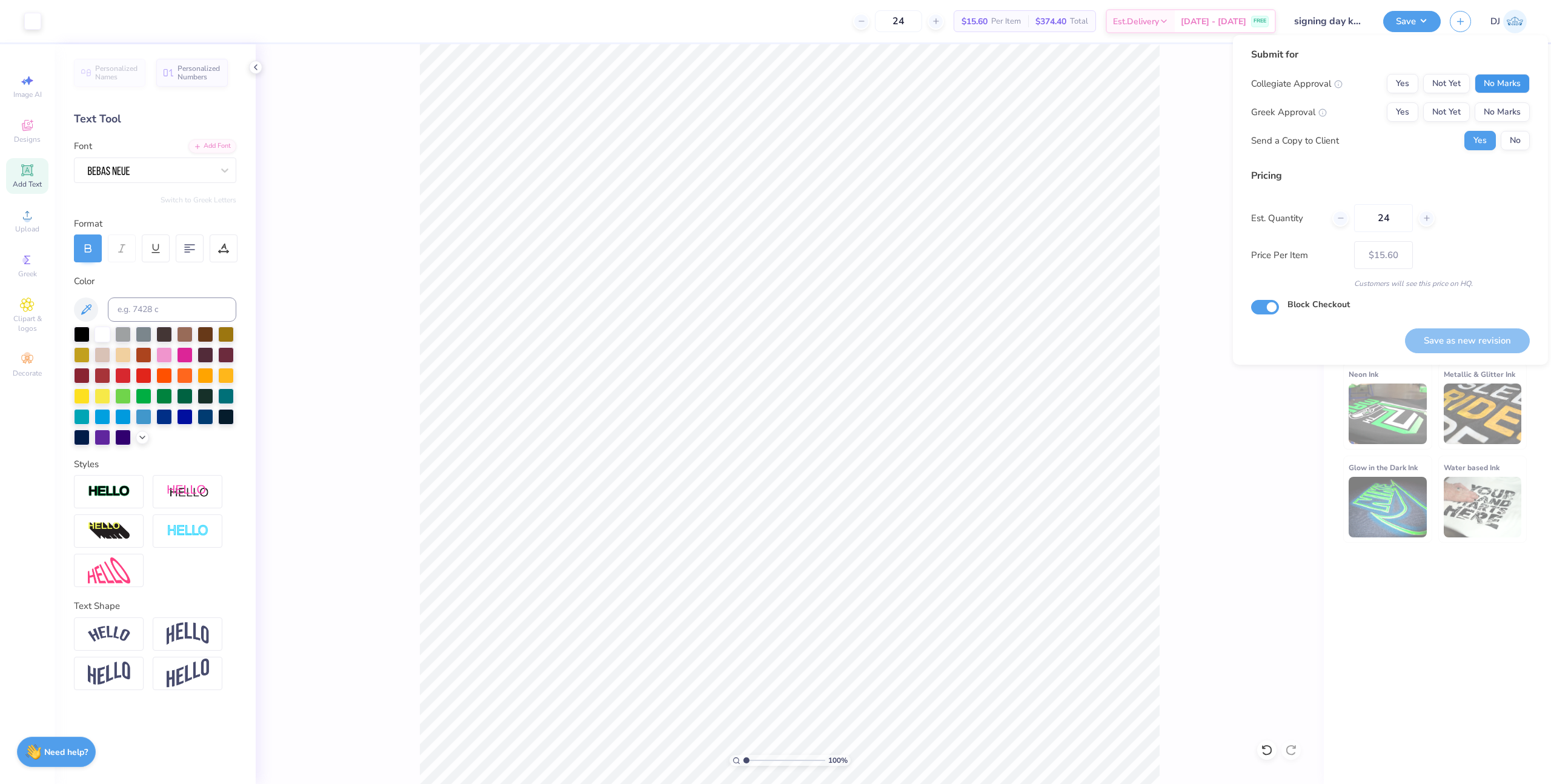
click at [1499, 85] on button "No Marks" at bounding box center [1502, 84] width 55 height 19
click at [1493, 103] on button "No Marks" at bounding box center [1502, 112] width 55 height 19
click at [1522, 146] on button "No" at bounding box center [1515, 140] width 29 height 19
click at [1468, 331] on button "Save as new revision" at bounding box center [1467, 341] width 125 height 25
type input "$15.60"
